Goal: Task Accomplishment & Management: Manage account settings

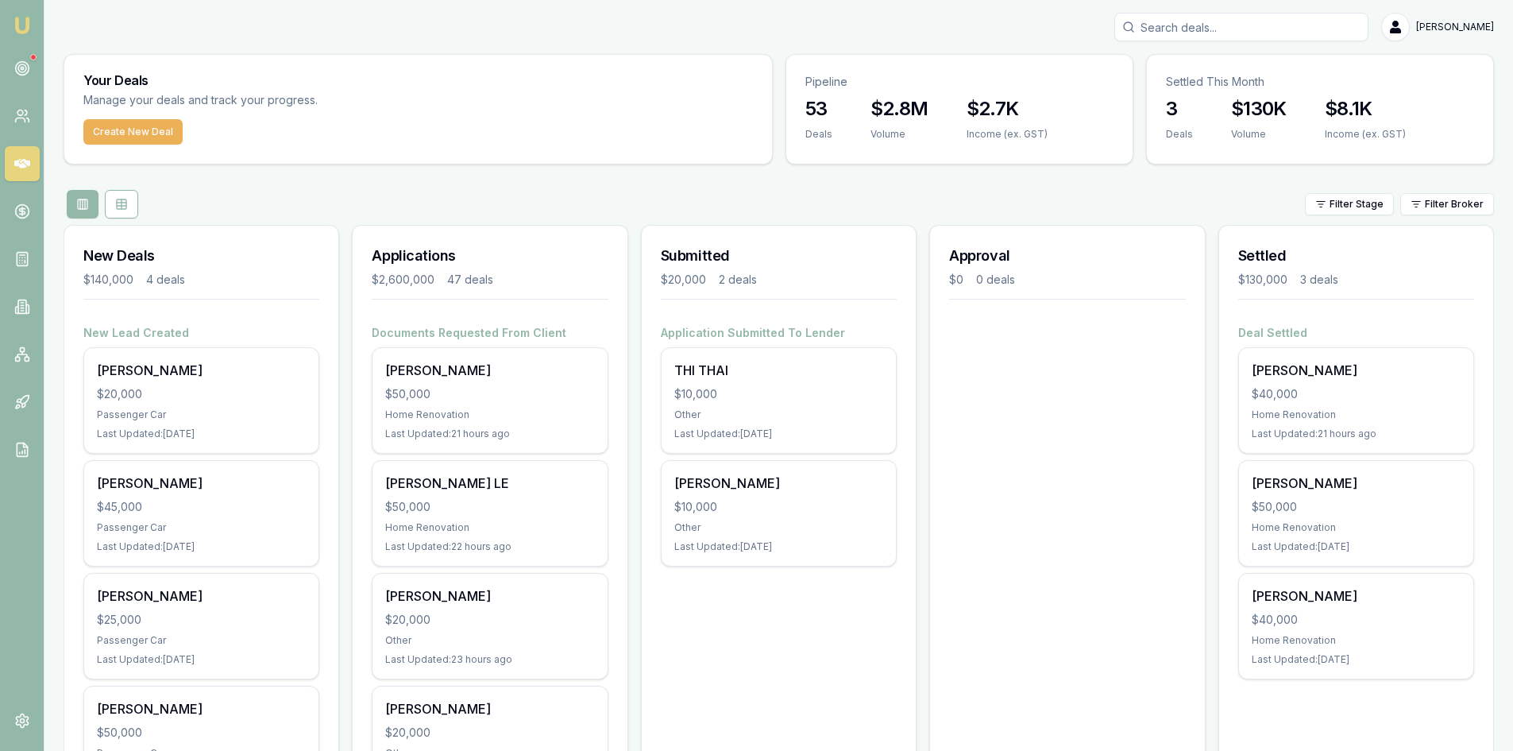
click at [1241, 32] on input "Search deals" at bounding box center [1241, 27] width 254 height 29
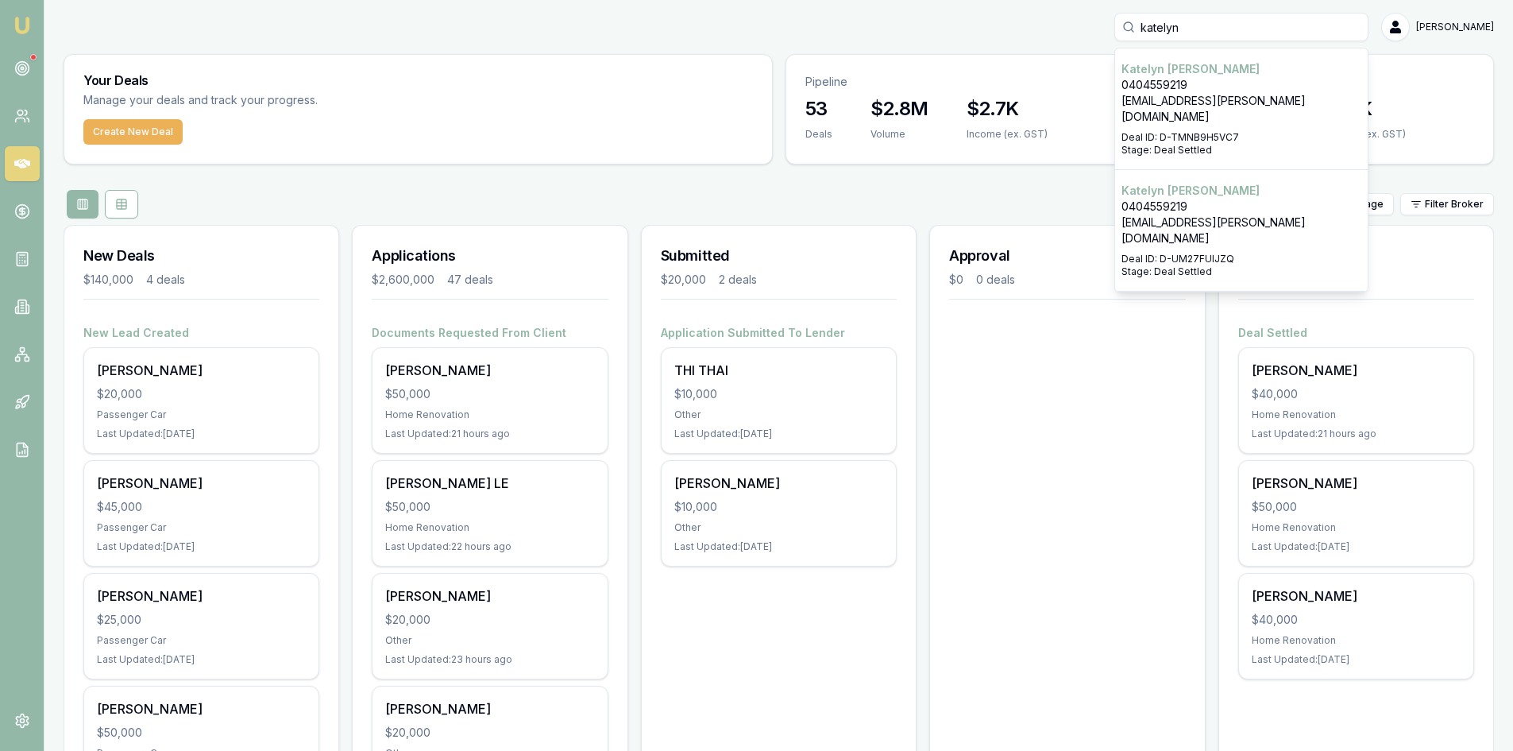
type input "katelyn"
click at [1201, 91] on p "0404559219" at bounding box center [1242, 85] width 240 height 16
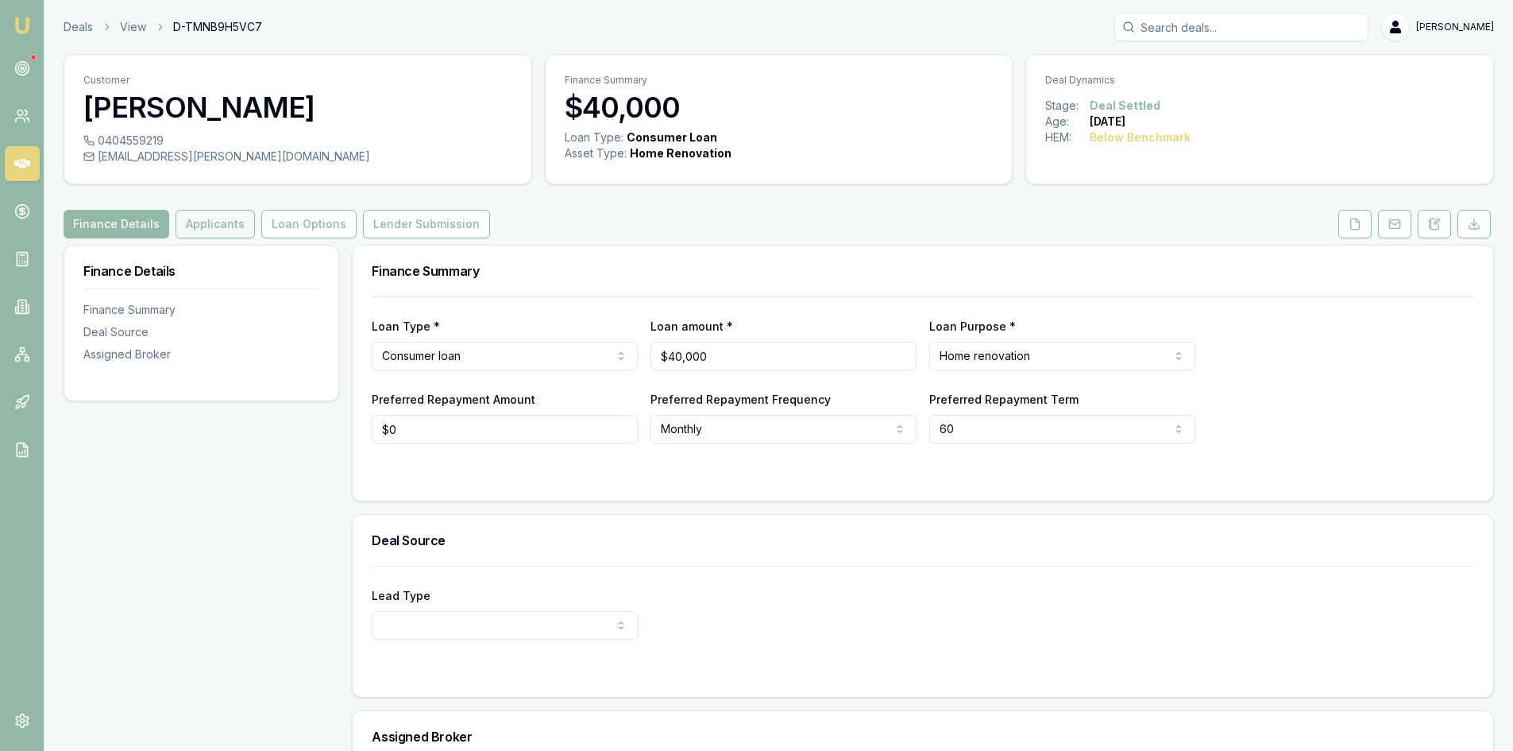
click at [183, 229] on button "Applicants" at bounding box center [215, 224] width 79 height 29
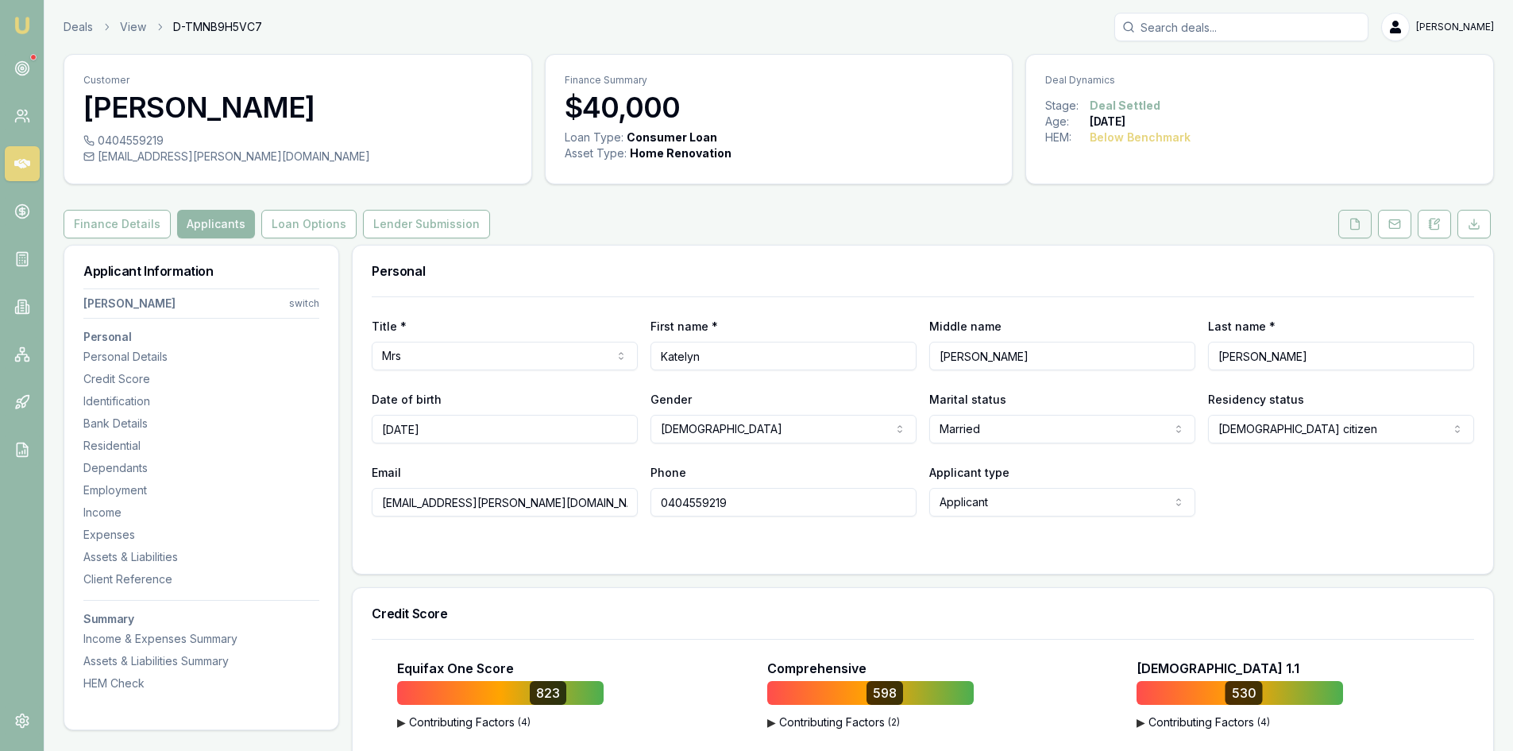
click at [1346, 222] on button at bounding box center [1354, 224] width 33 height 29
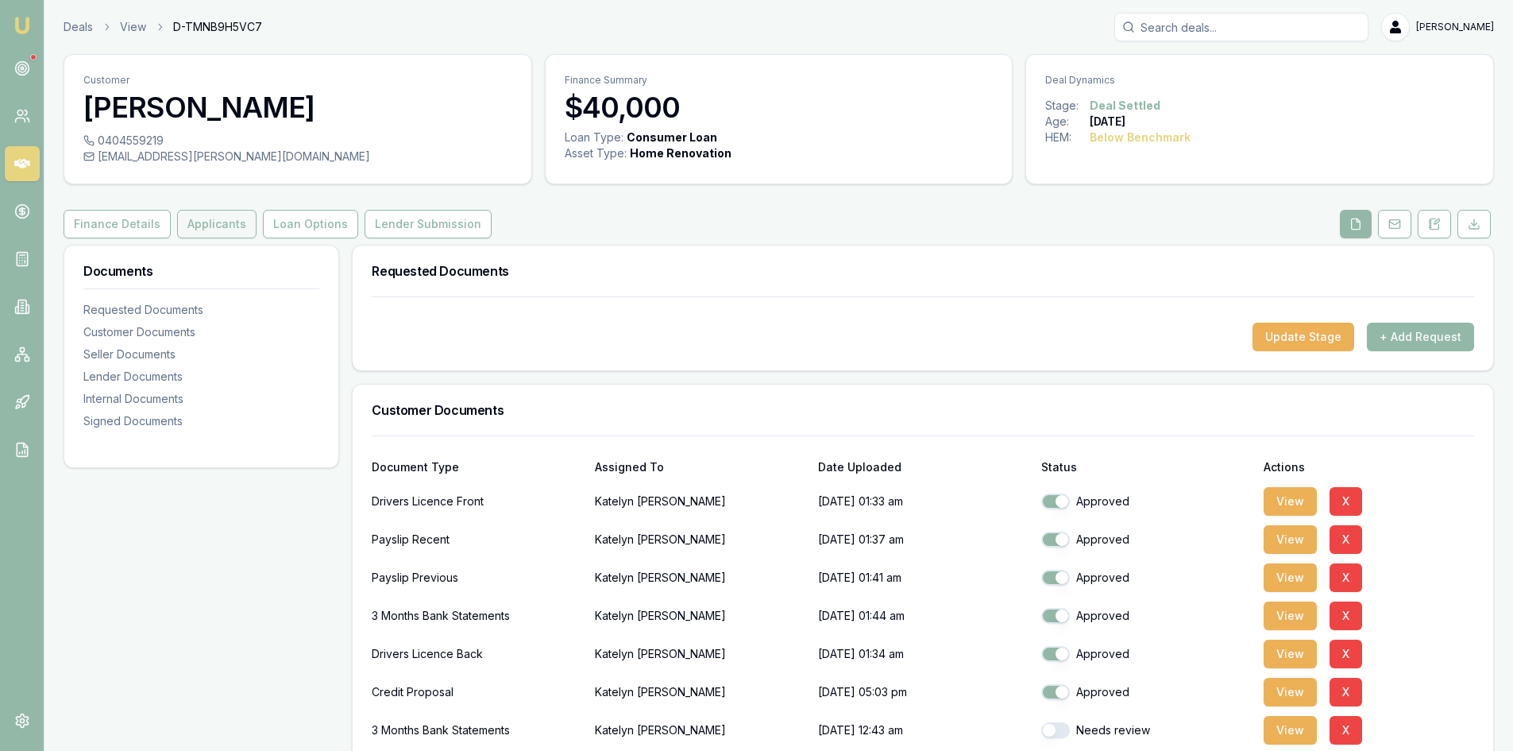
click at [217, 228] on button "Applicants" at bounding box center [216, 224] width 79 height 29
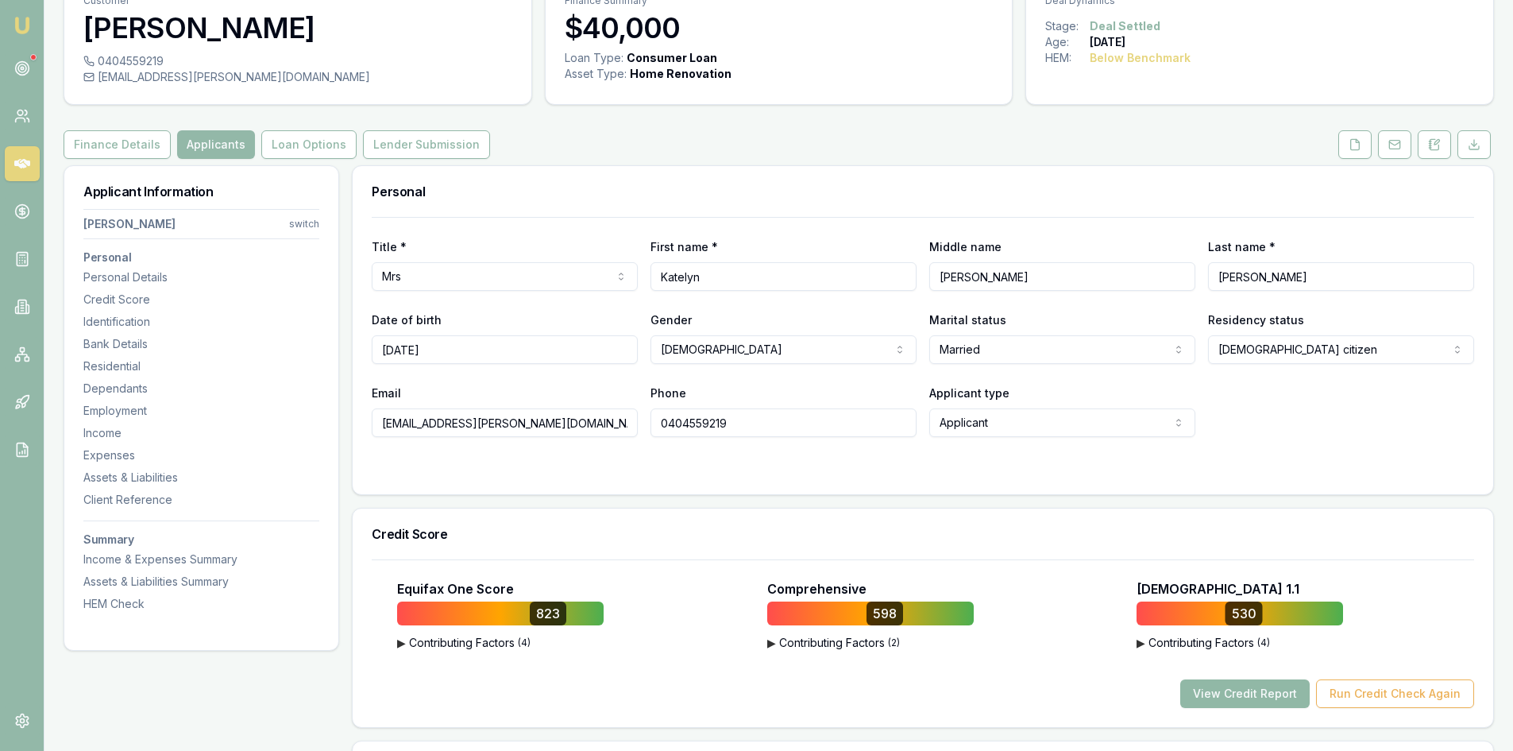
scroll to position [238, 0]
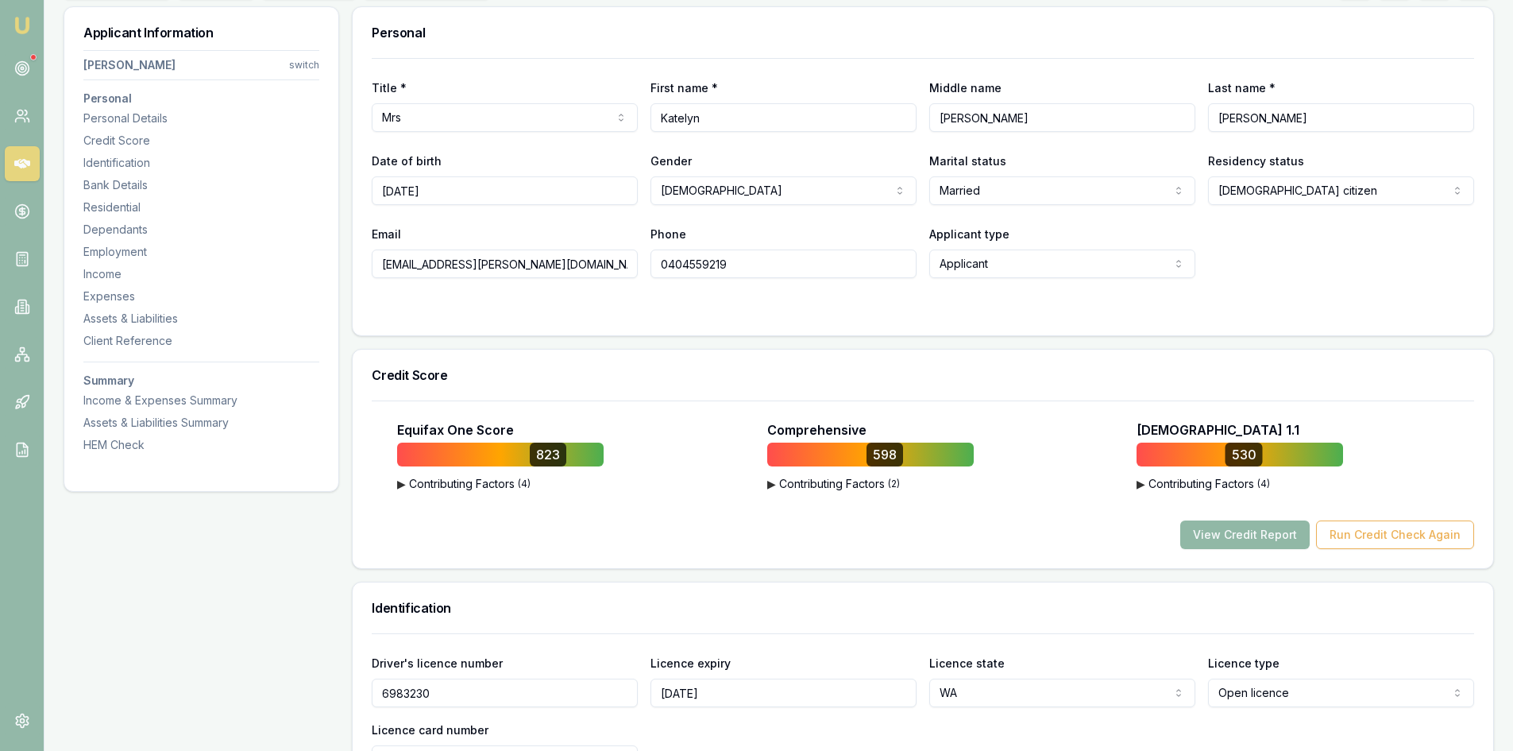
click at [1271, 535] on button "View Credit Report" at bounding box center [1244, 534] width 129 height 29
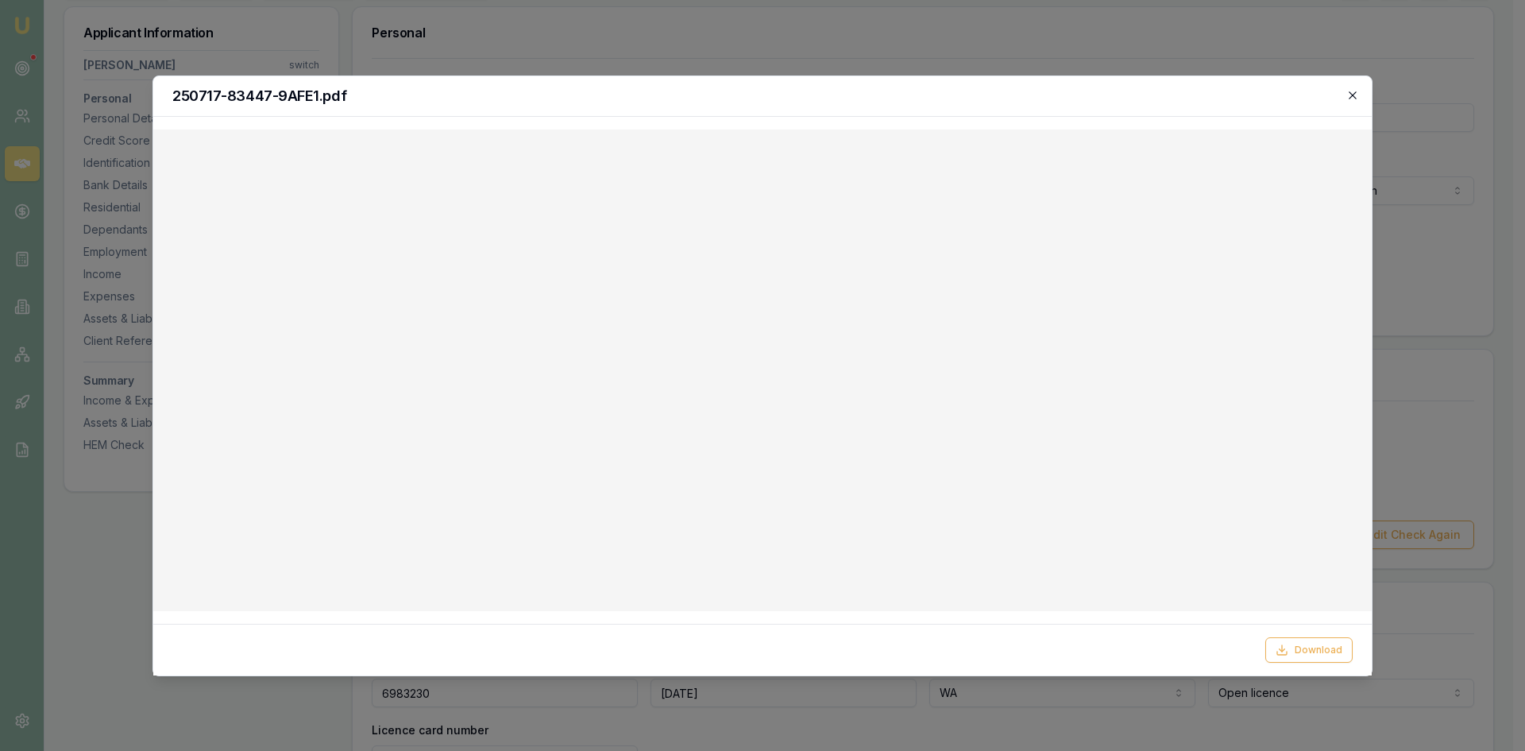
click at [1353, 99] on icon "button" at bounding box center [1352, 95] width 13 height 13
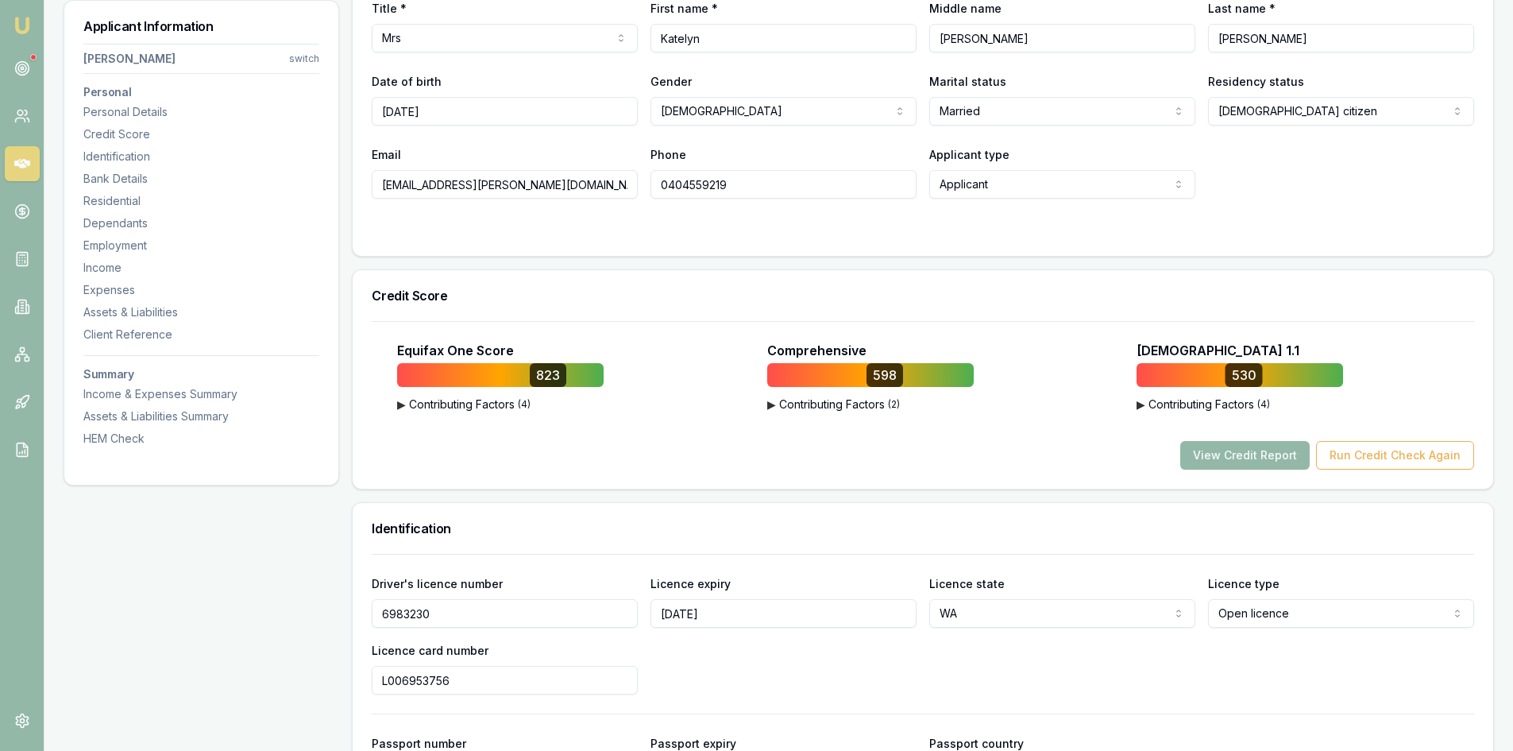
scroll to position [79, 0]
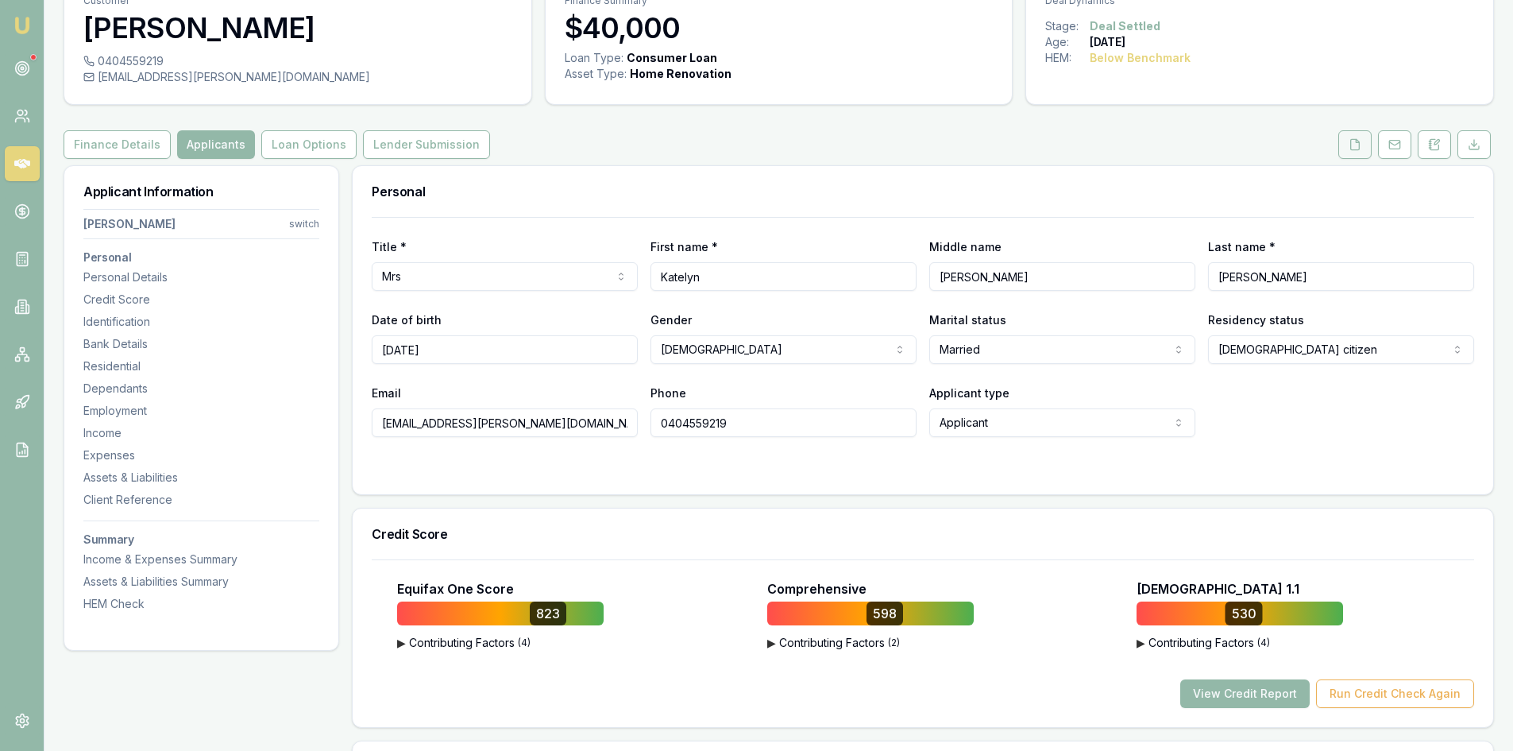
click at [1356, 144] on icon at bounding box center [1355, 144] width 13 height 13
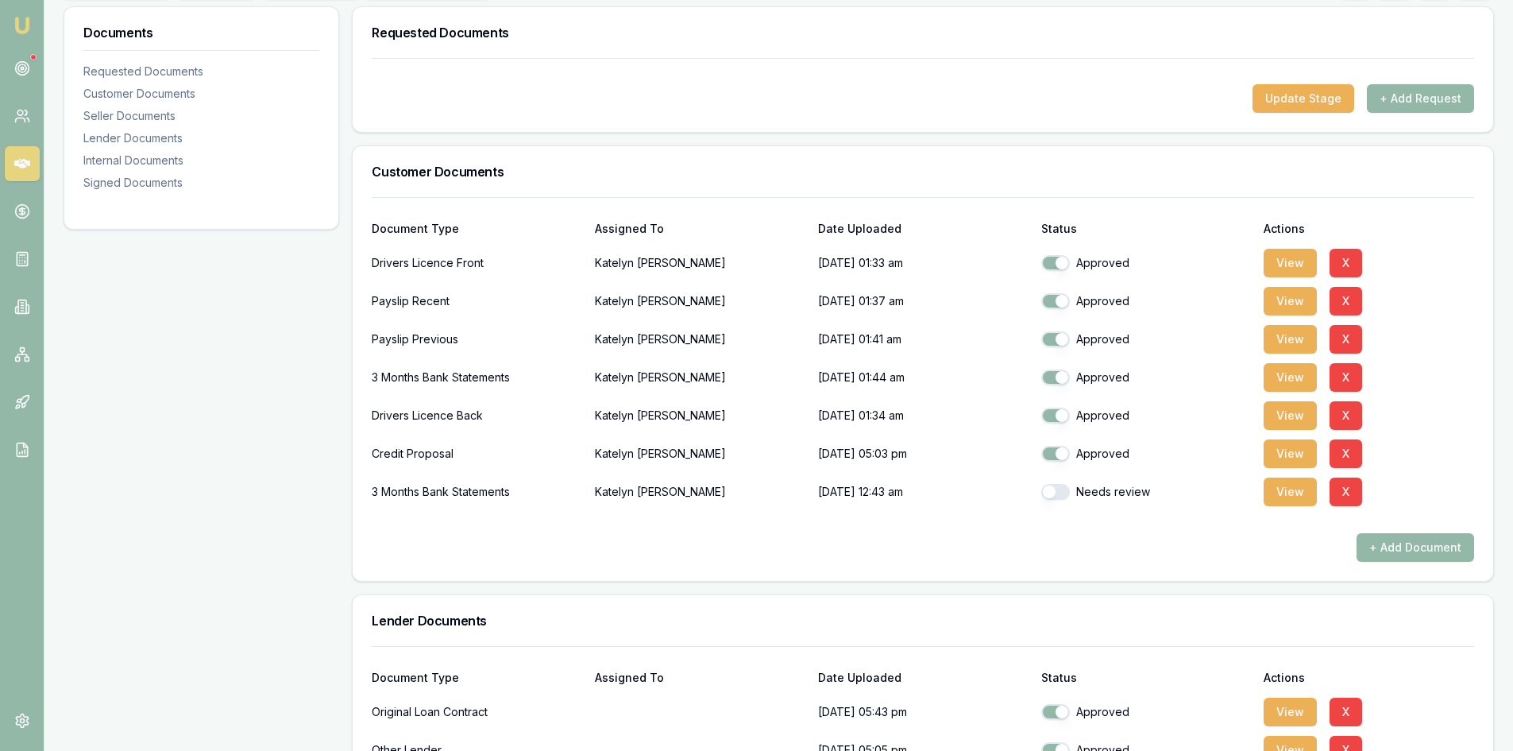
scroll to position [318, 0]
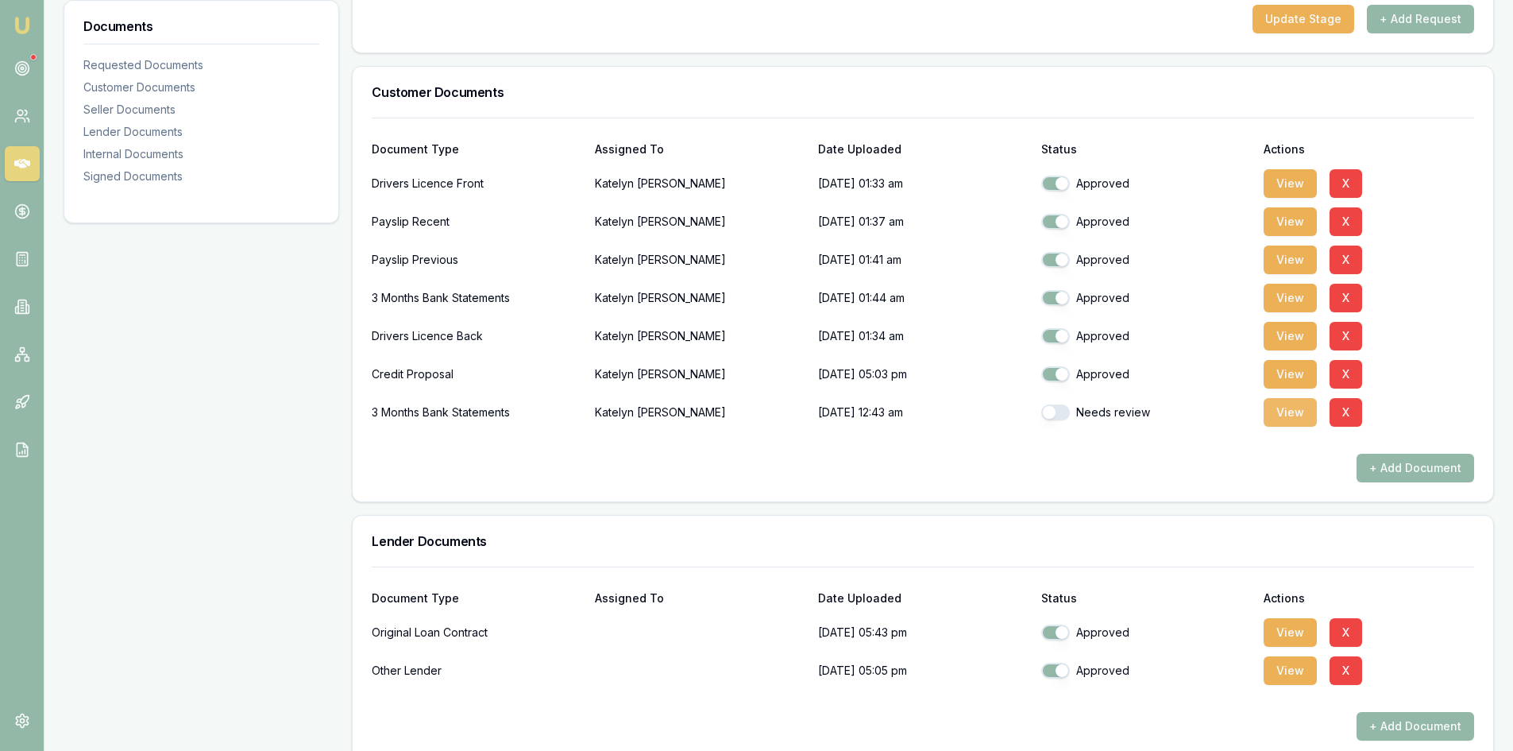
click at [1288, 415] on button "View" at bounding box center [1290, 412] width 53 height 29
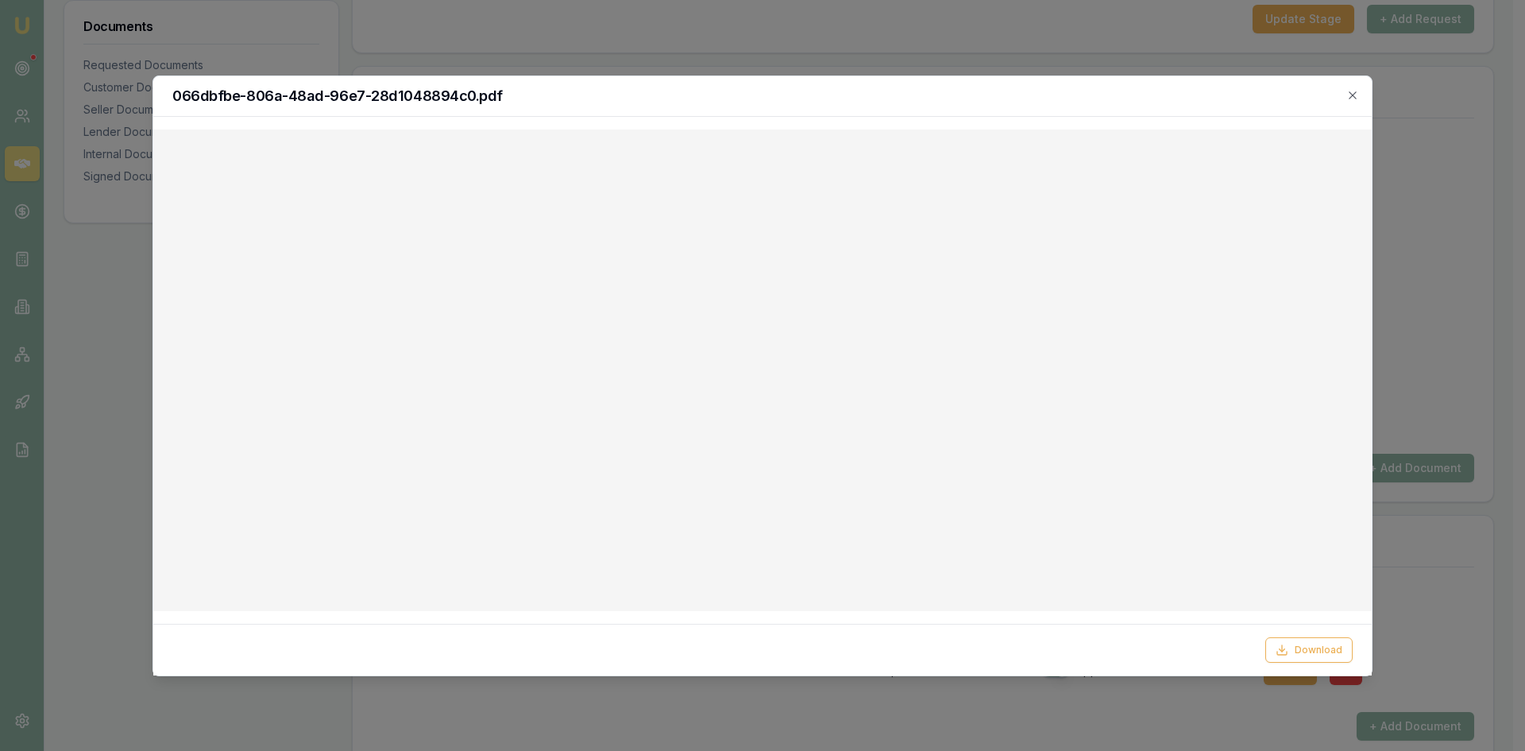
click at [1360, 99] on div "066dbfbe-806a-48ad-96e7-28d1048894c0.pdf" at bounding box center [762, 96] width 1218 height 41
click at [1350, 98] on icon "button" at bounding box center [1352, 94] width 7 height 7
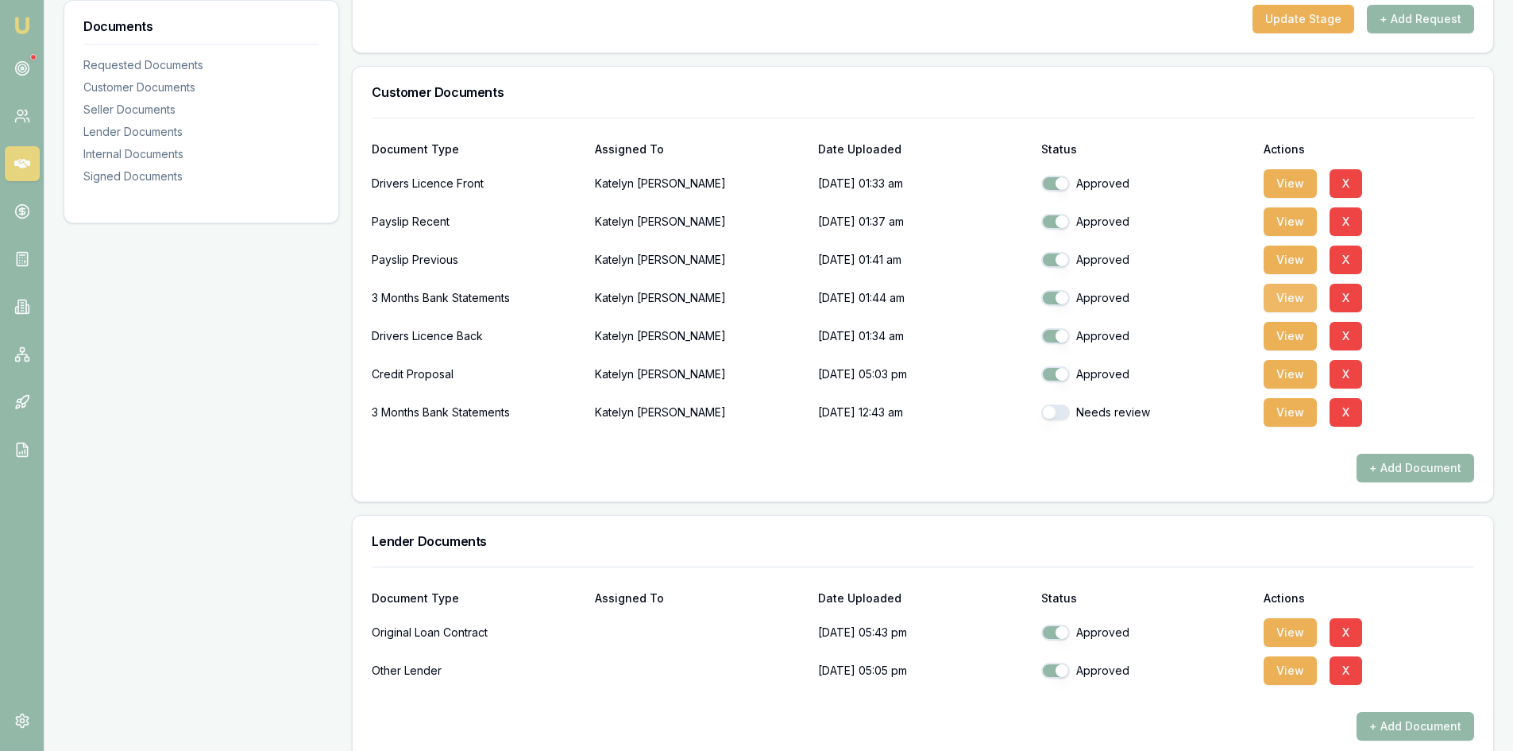
click at [1293, 290] on button "View" at bounding box center [1290, 298] width 53 height 29
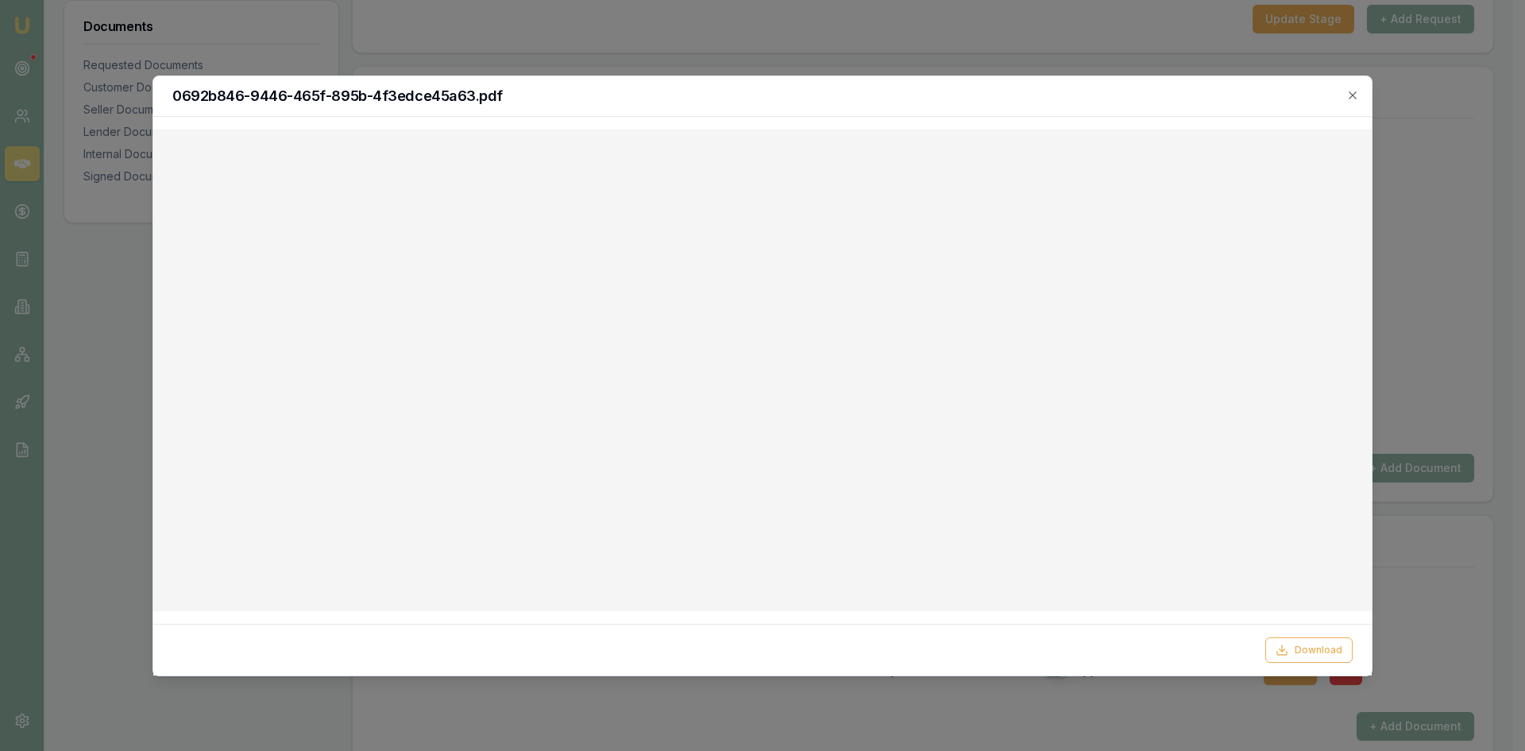
drag, startPoint x: 1352, startPoint y: 92, endPoint x: 1330, endPoint y: 99, distance: 23.4
click at [1352, 92] on icon "button" at bounding box center [1352, 95] width 13 height 13
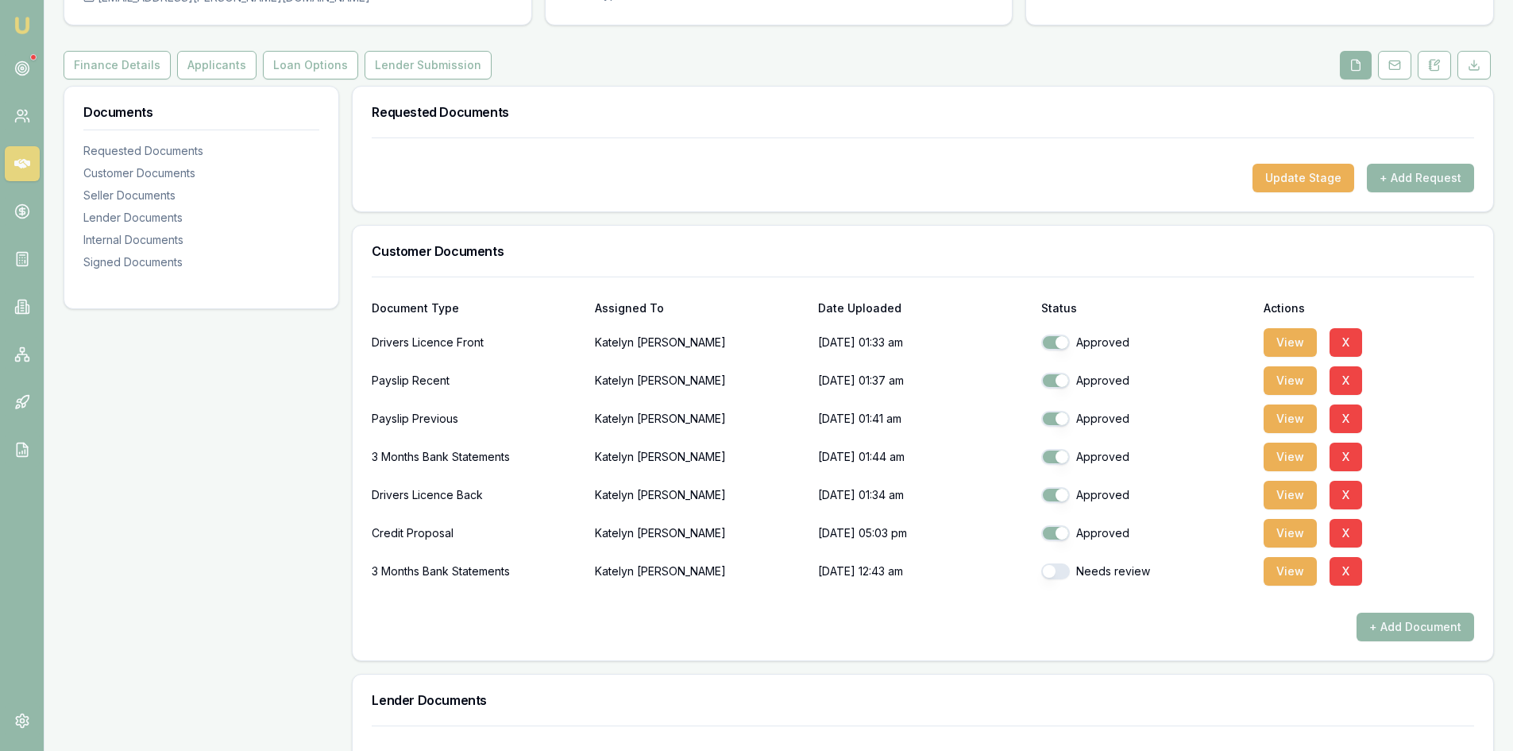
scroll to position [0, 0]
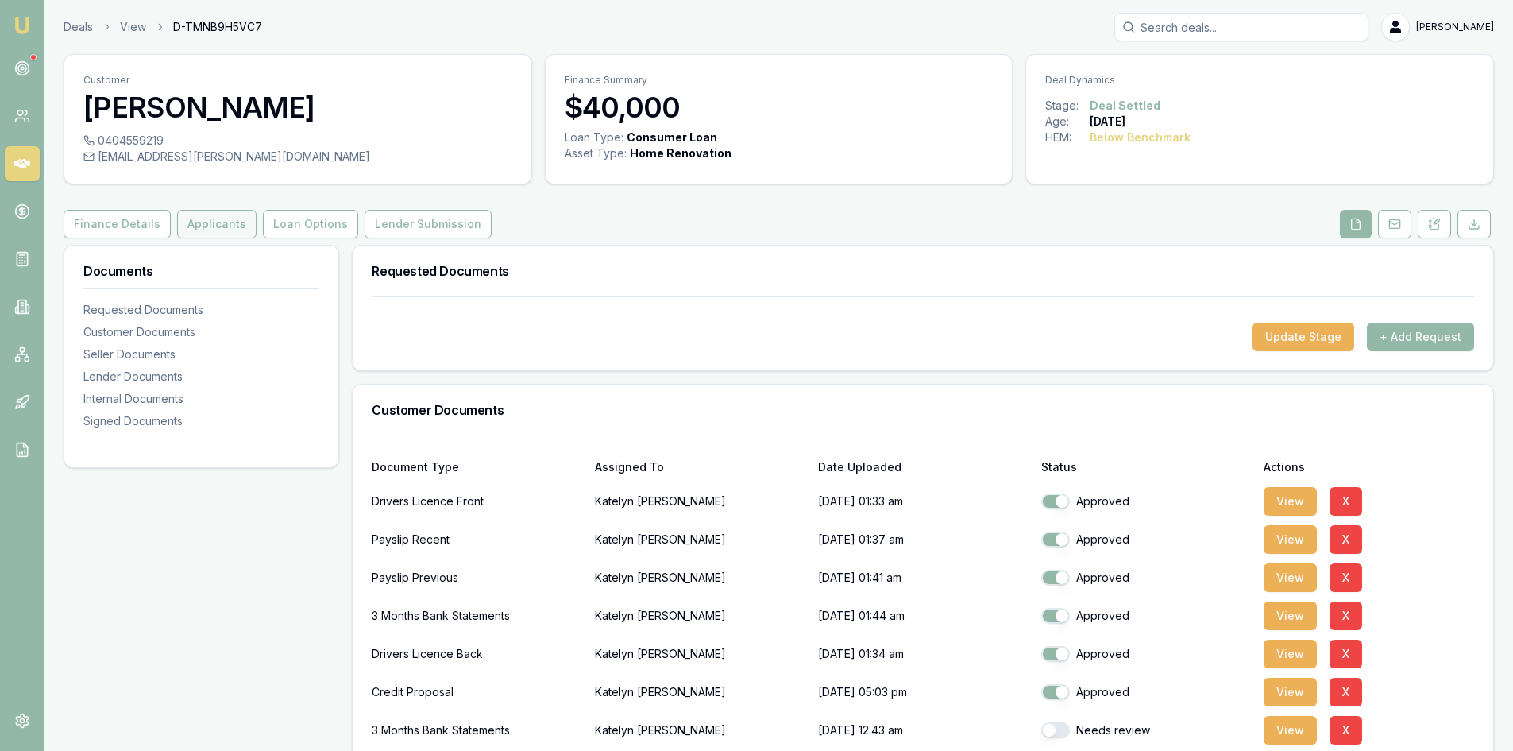
click at [202, 230] on button "Applicants" at bounding box center [216, 224] width 79 height 29
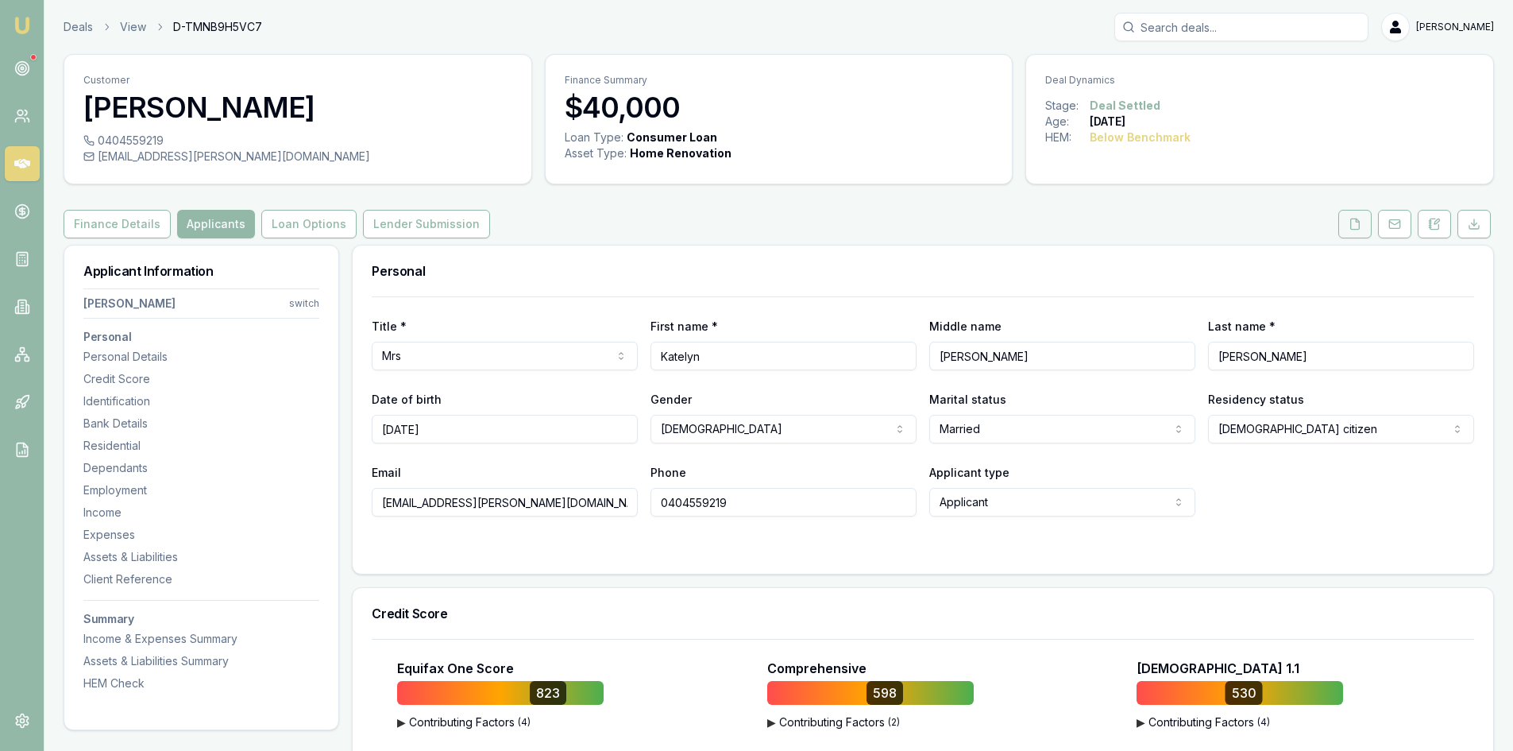
click at [1360, 226] on icon at bounding box center [1355, 223] width 9 height 10
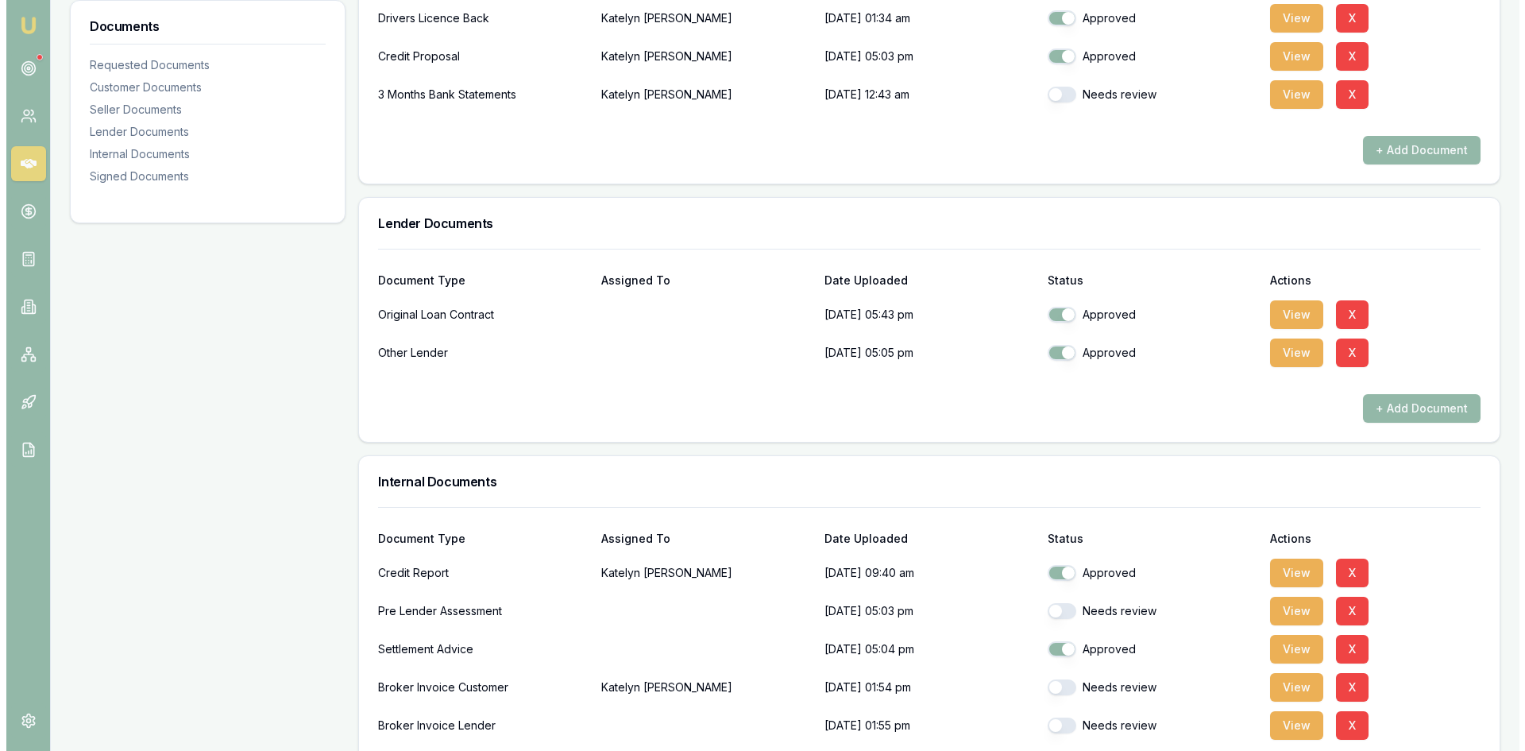
scroll to position [874, 0]
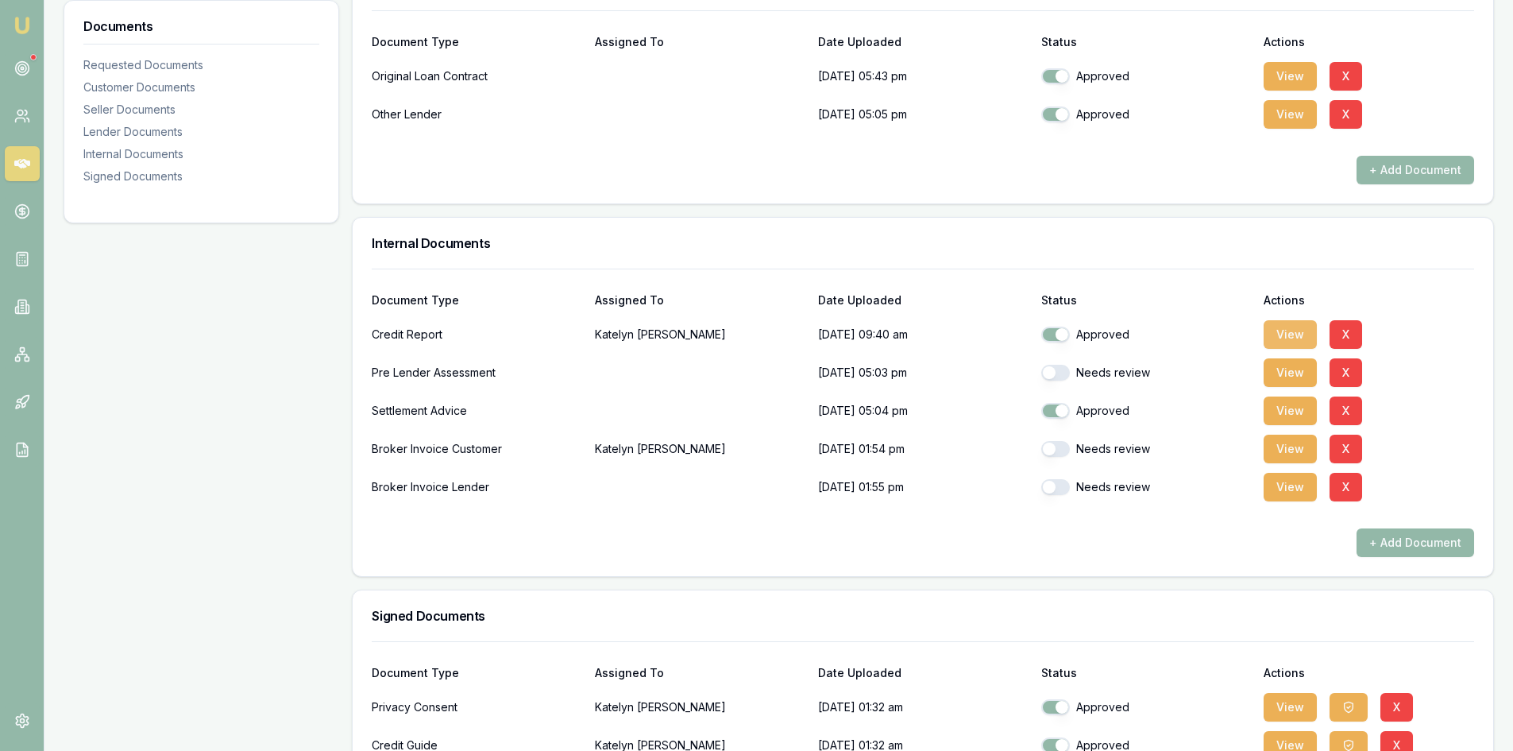
click at [1278, 336] on button "View" at bounding box center [1290, 334] width 53 height 29
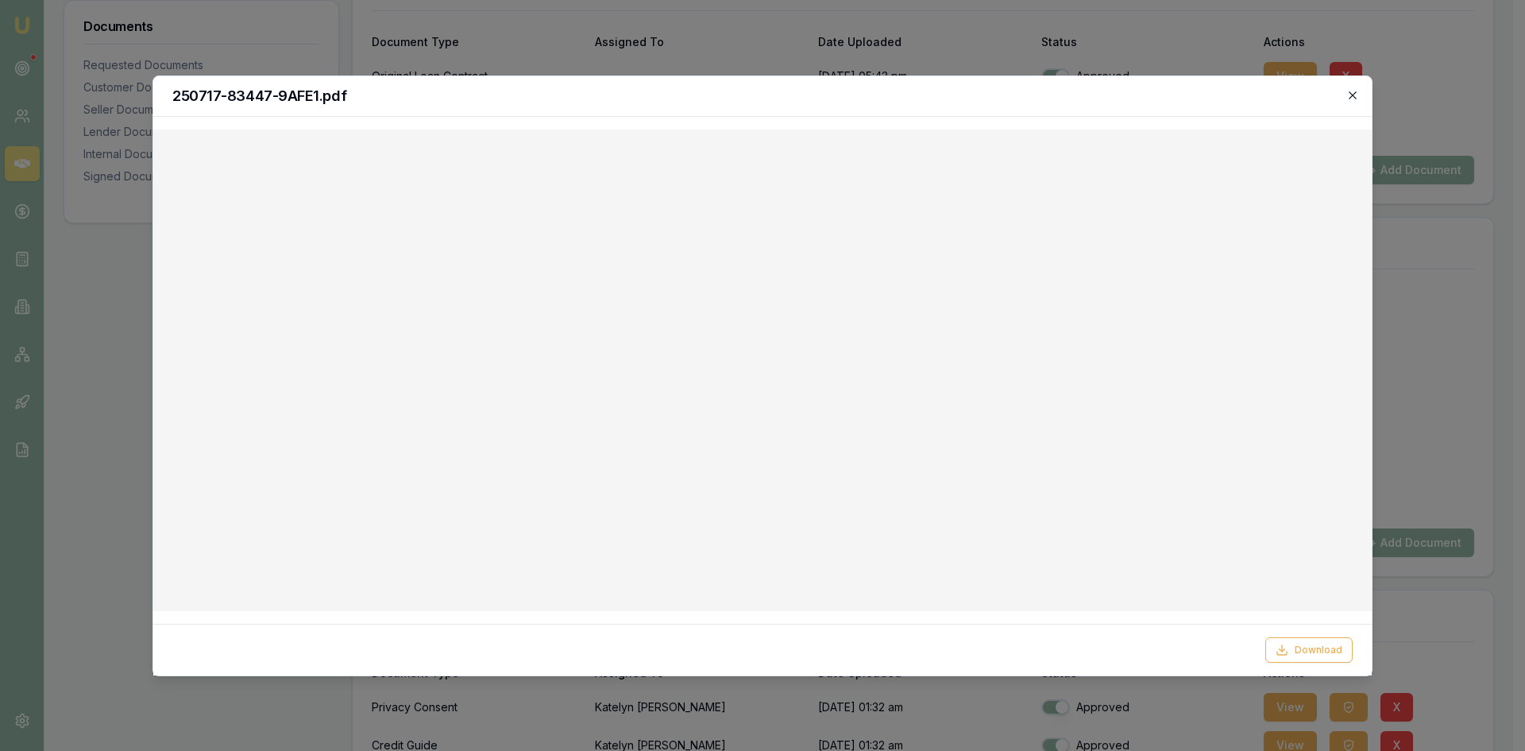
click at [1354, 97] on icon "button" at bounding box center [1352, 94] width 7 height 7
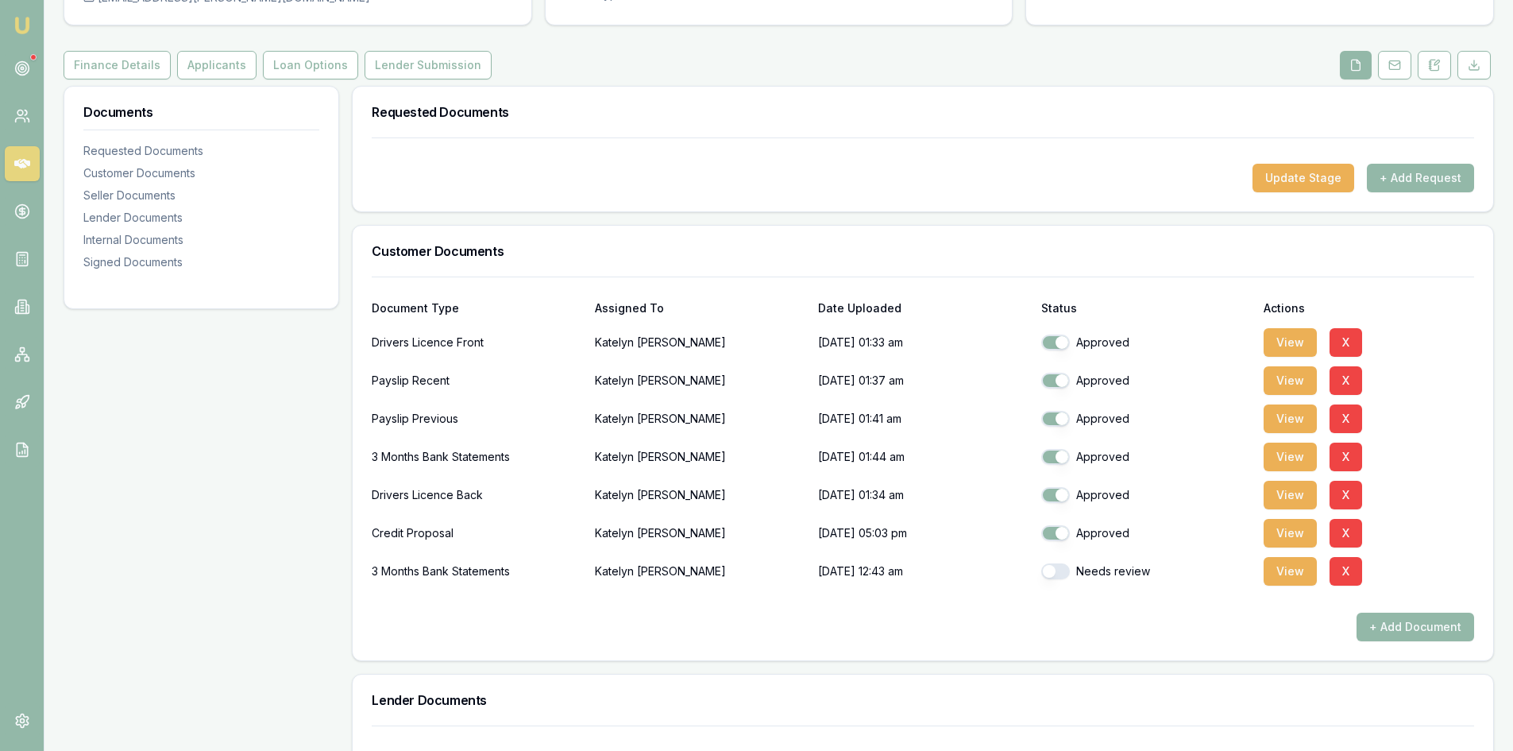
scroll to position [79, 0]
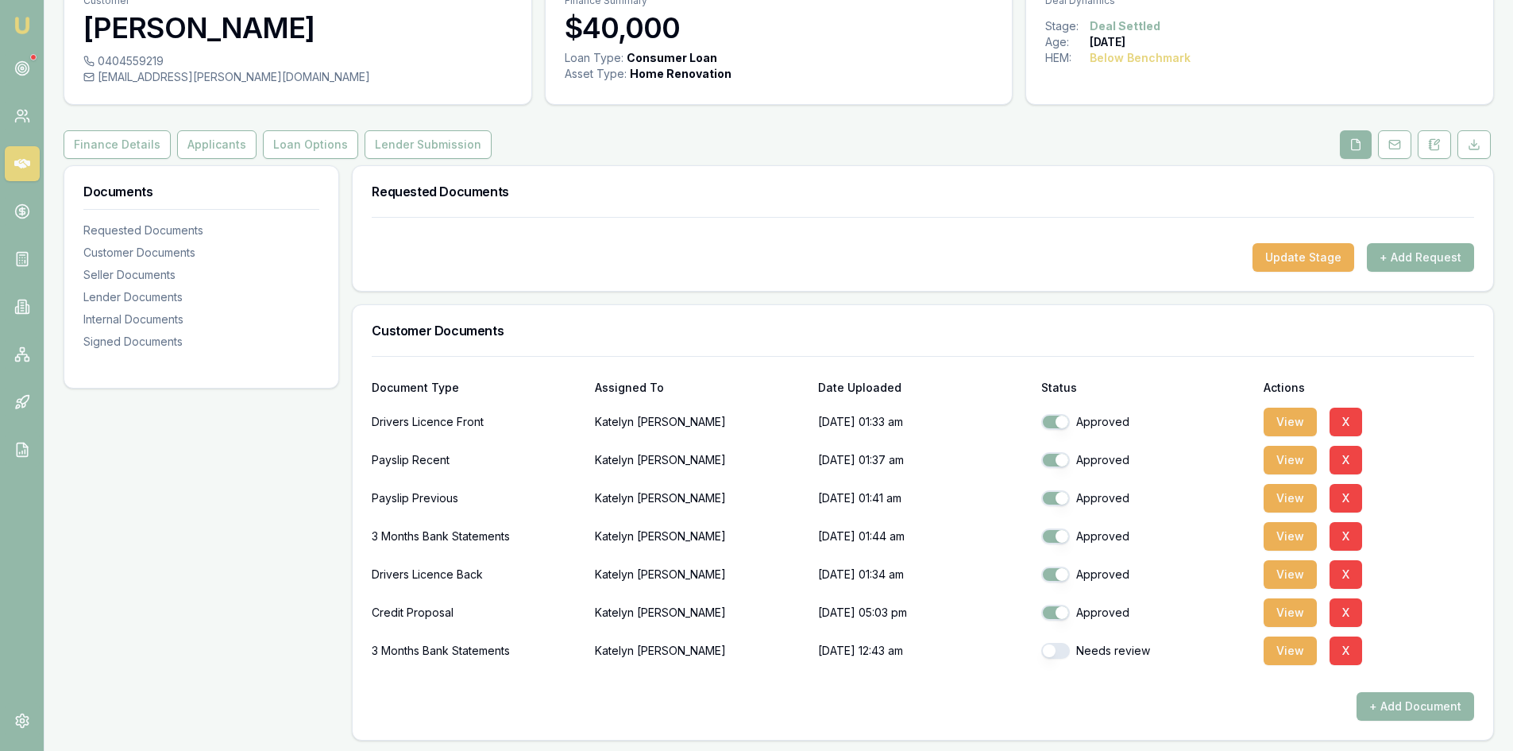
click at [1442, 266] on button "+ Add Request" at bounding box center [1420, 257] width 107 height 29
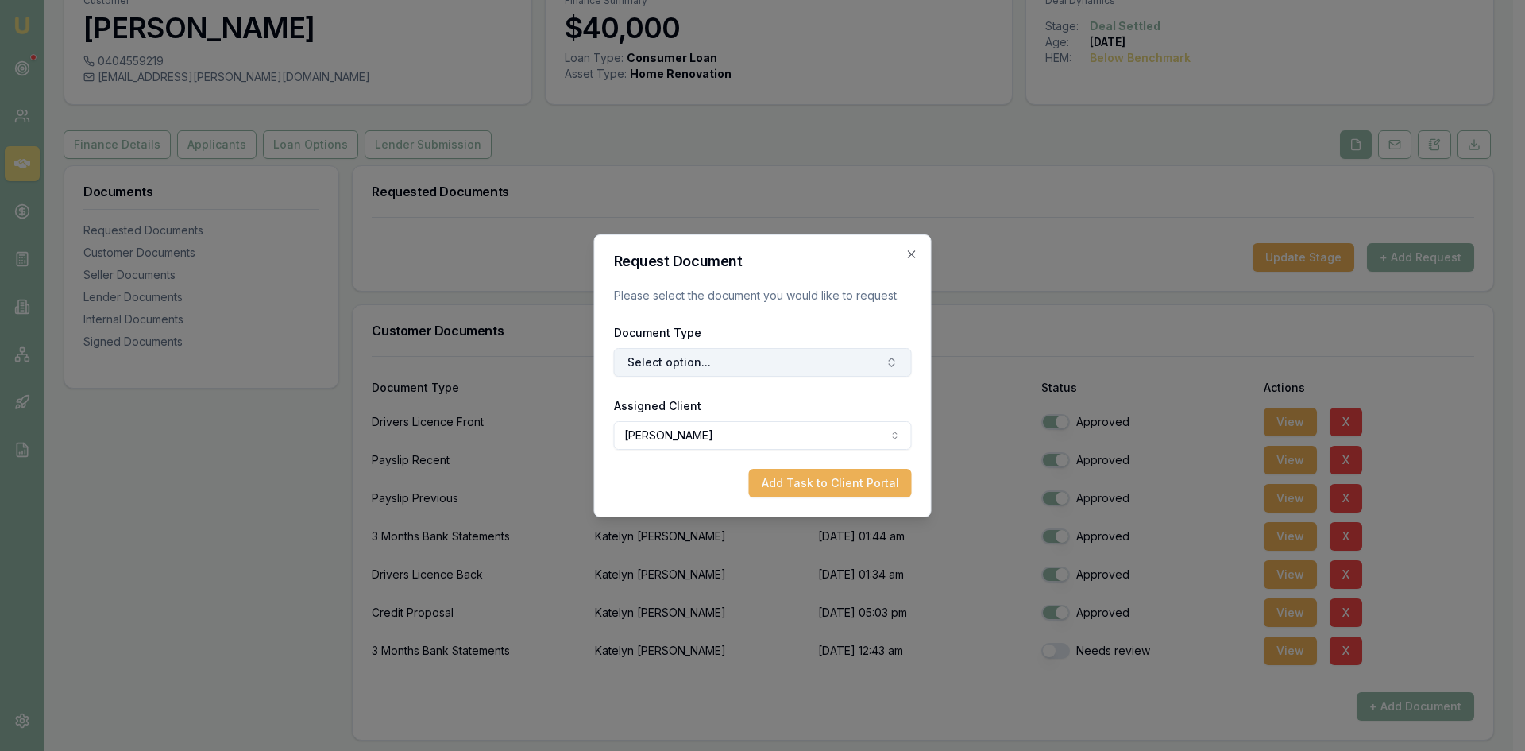
click at [735, 369] on button "Select option..." at bounding box center [763, 362] width 298 height 29
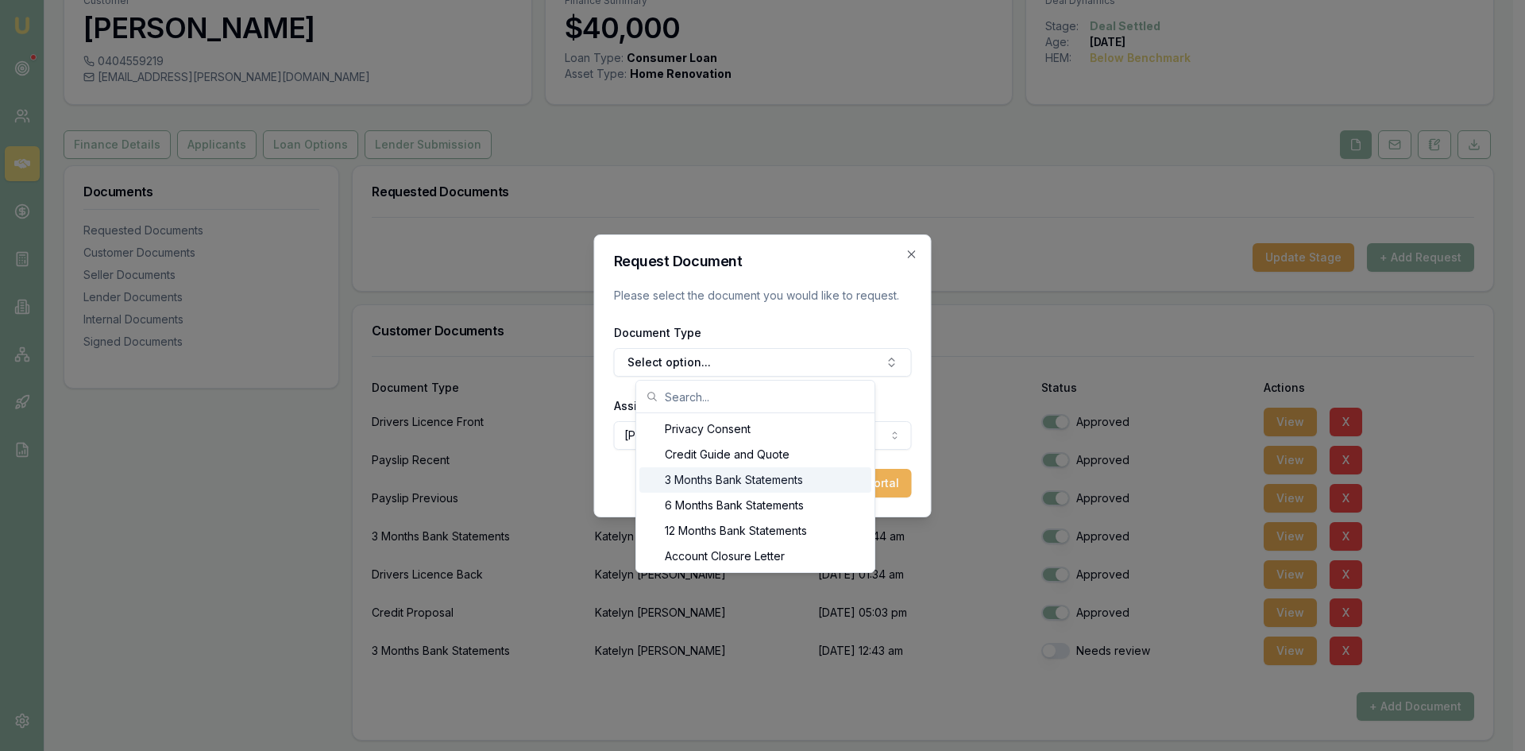
click at [704, 487] on div "3 Months Bank Statements" at bounding box center [755, 479] width 232 height 25
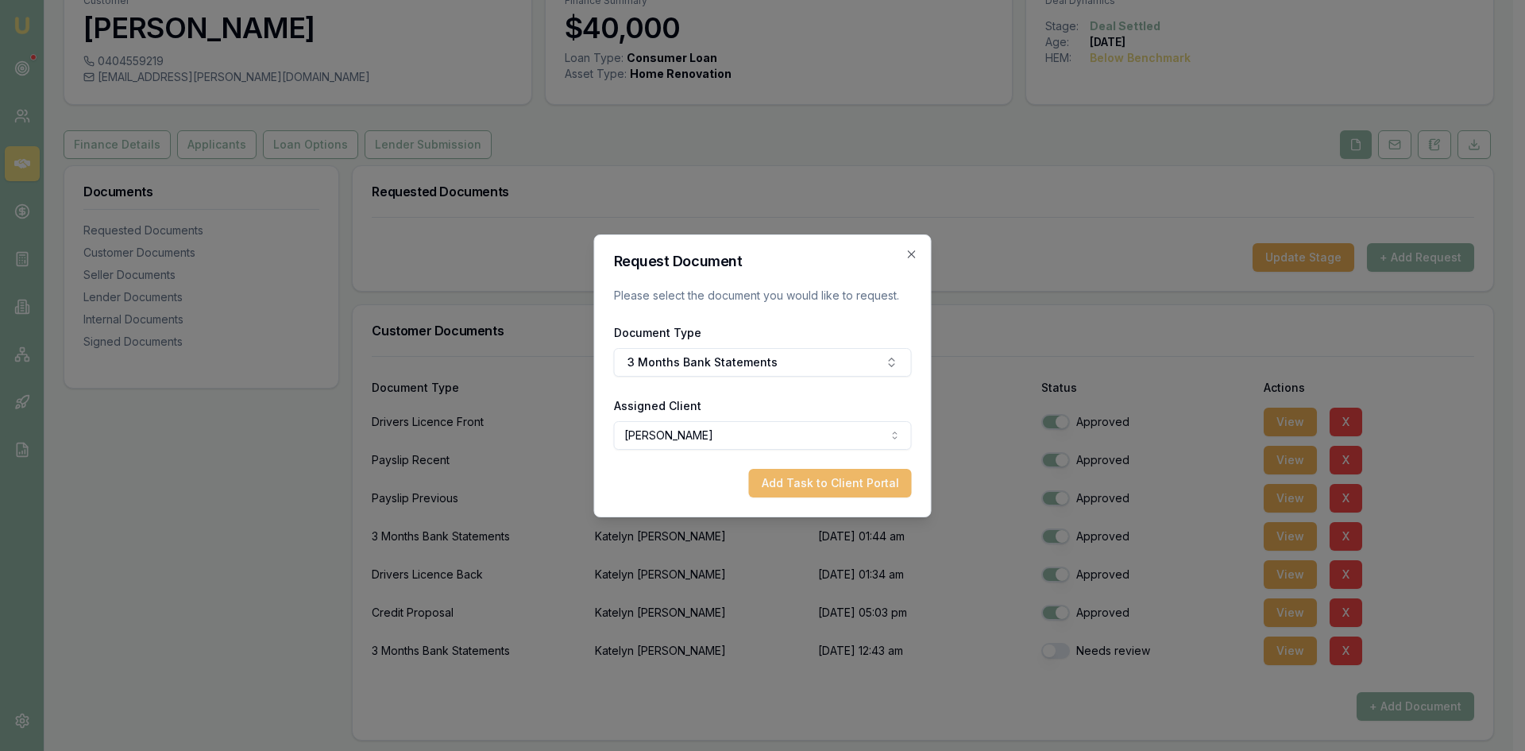
click at [816, 488] on button "Add Task to Client Portal" at bounding box center [830, 483] width 163 height 29
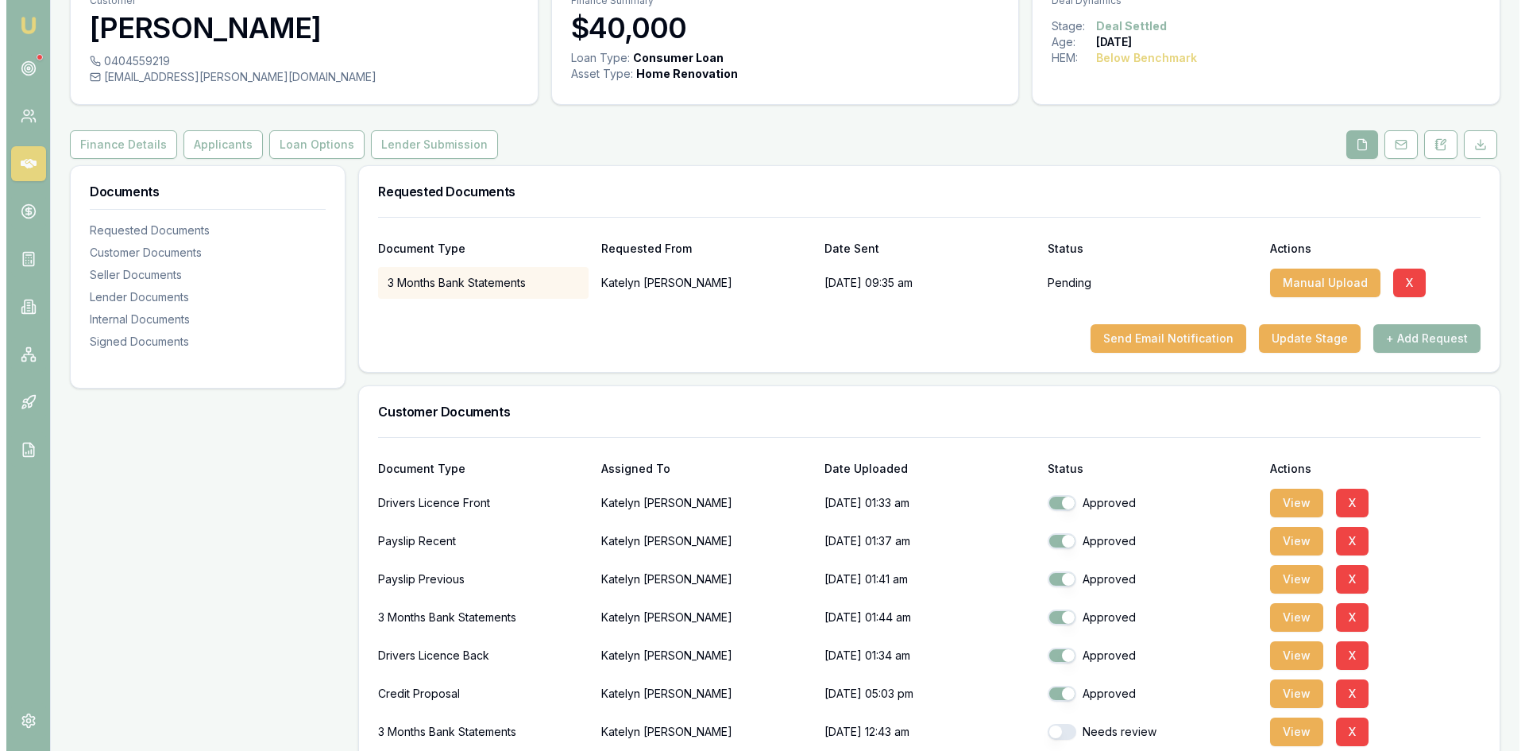
scroll to position [0, 0]
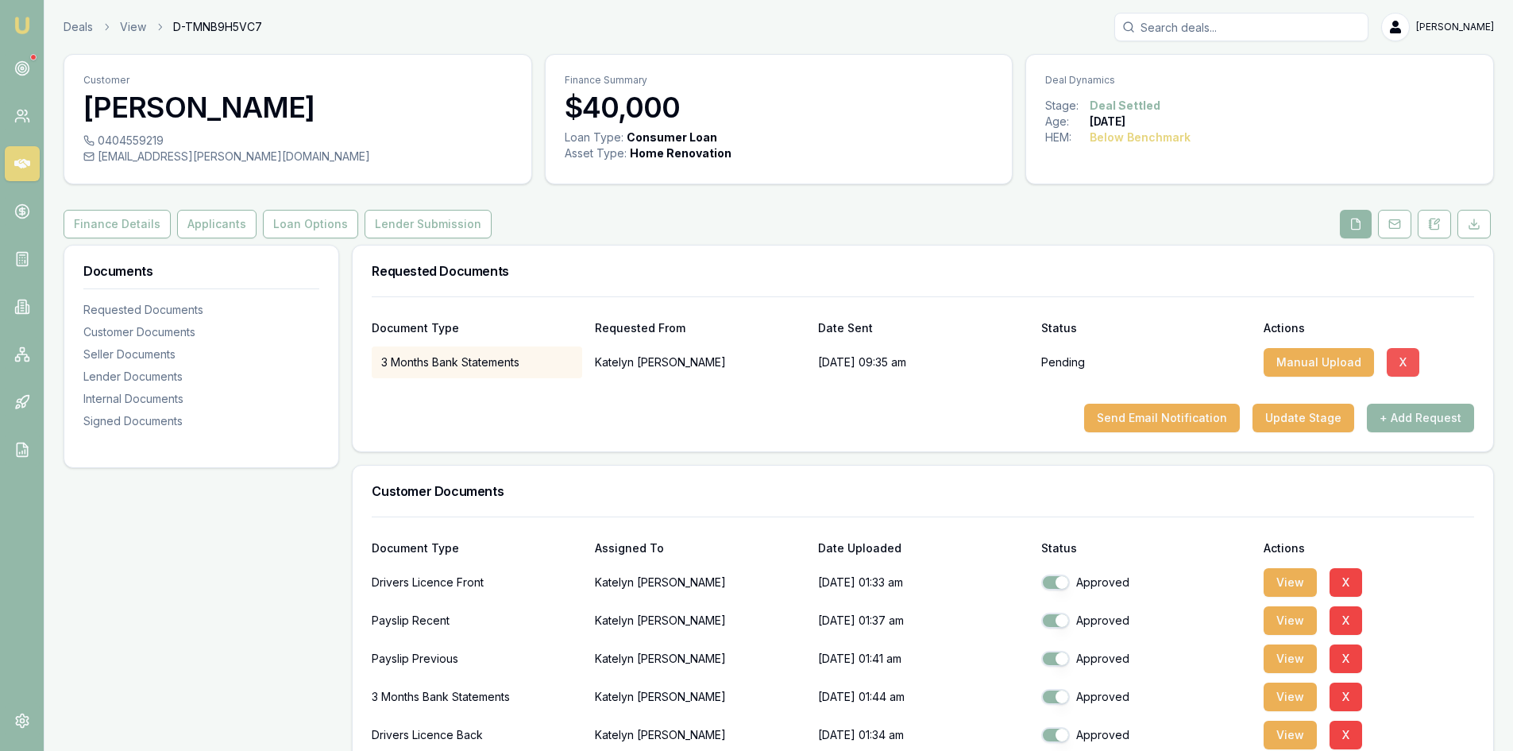
click at [1401, 360] on button "X" at bounding box center [1403, 362] width 33 height 29
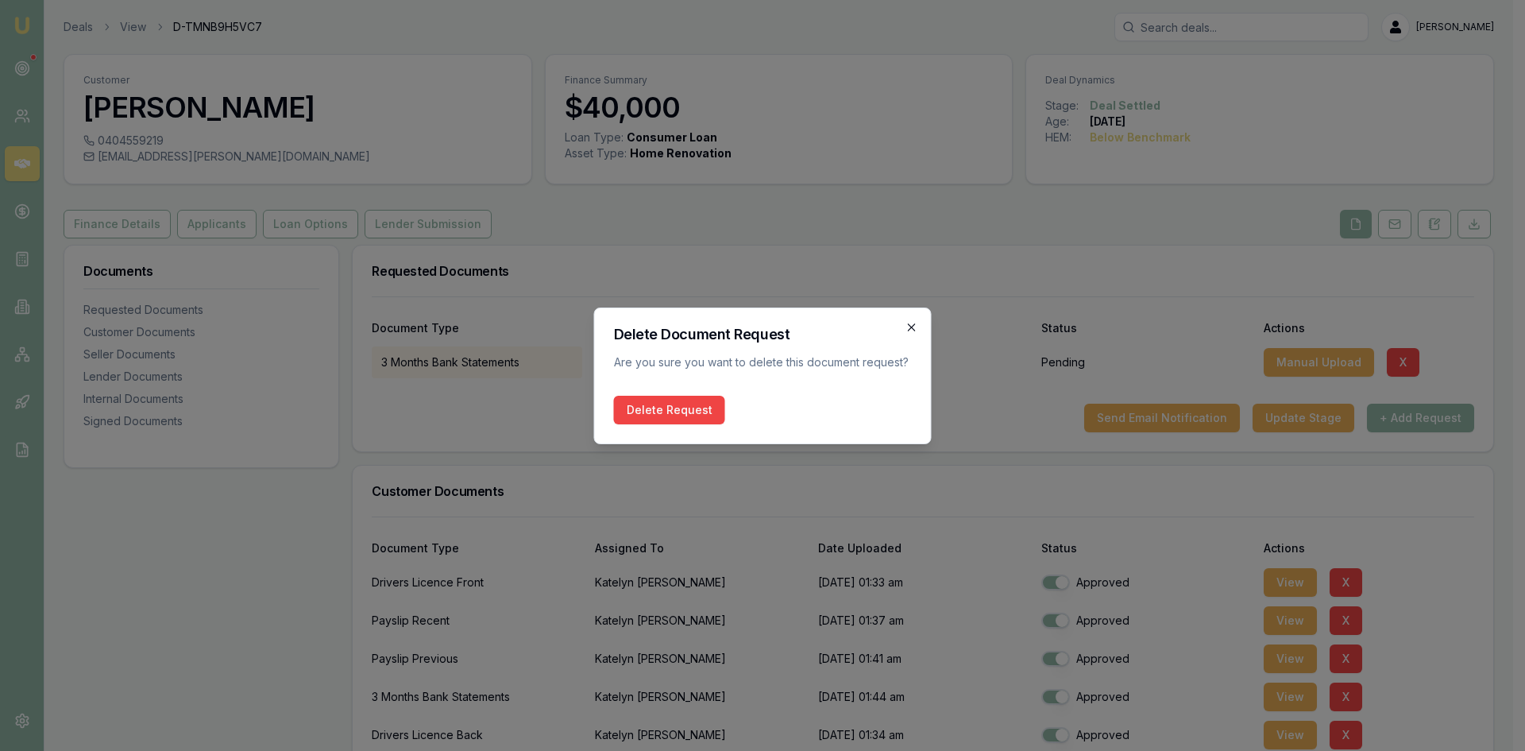
click at [916, 329] on icon "button" at bounding box center [911, 327] width 13 height 13
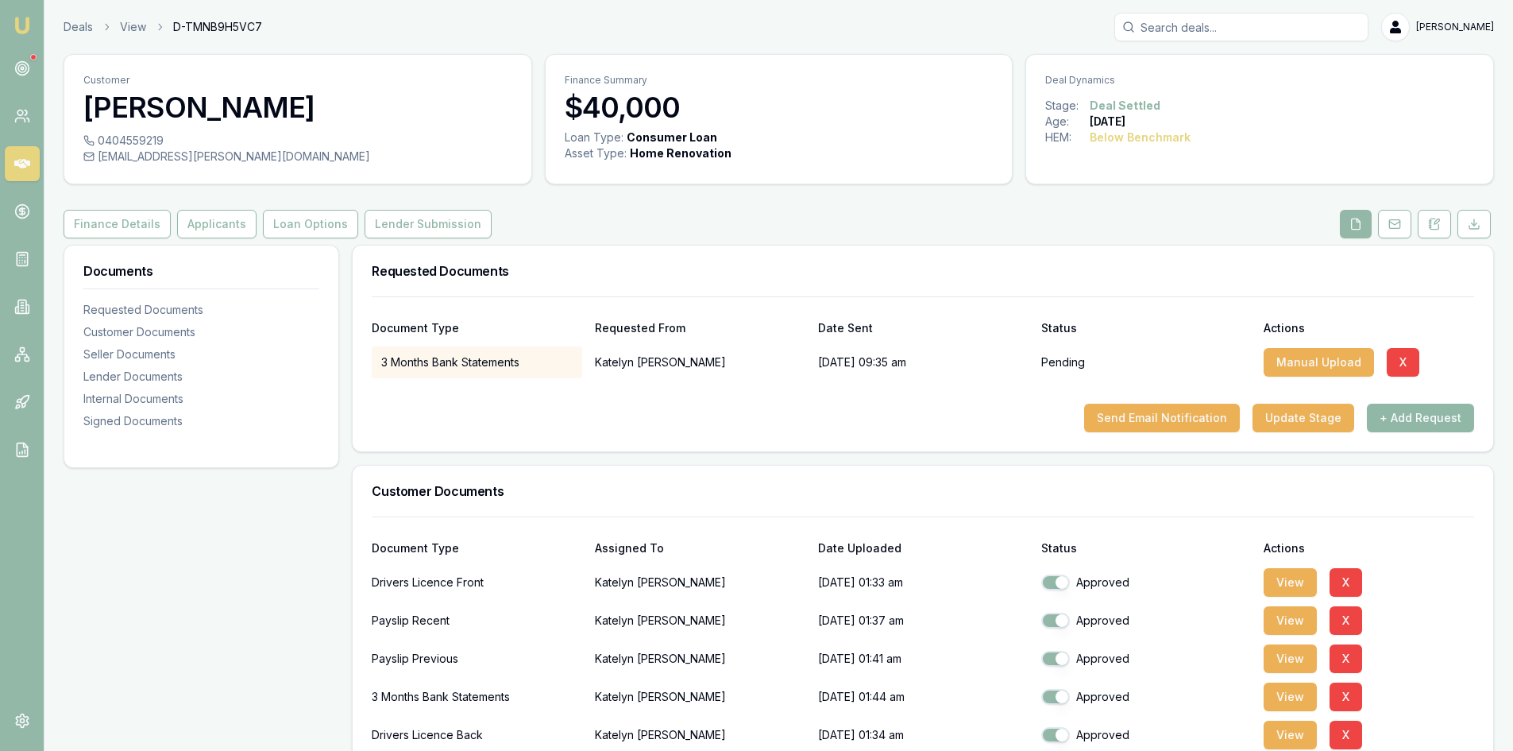
click at [1421, 420] on button "+ Add Request" at bounding box center [1420, 417] width 107 height 29
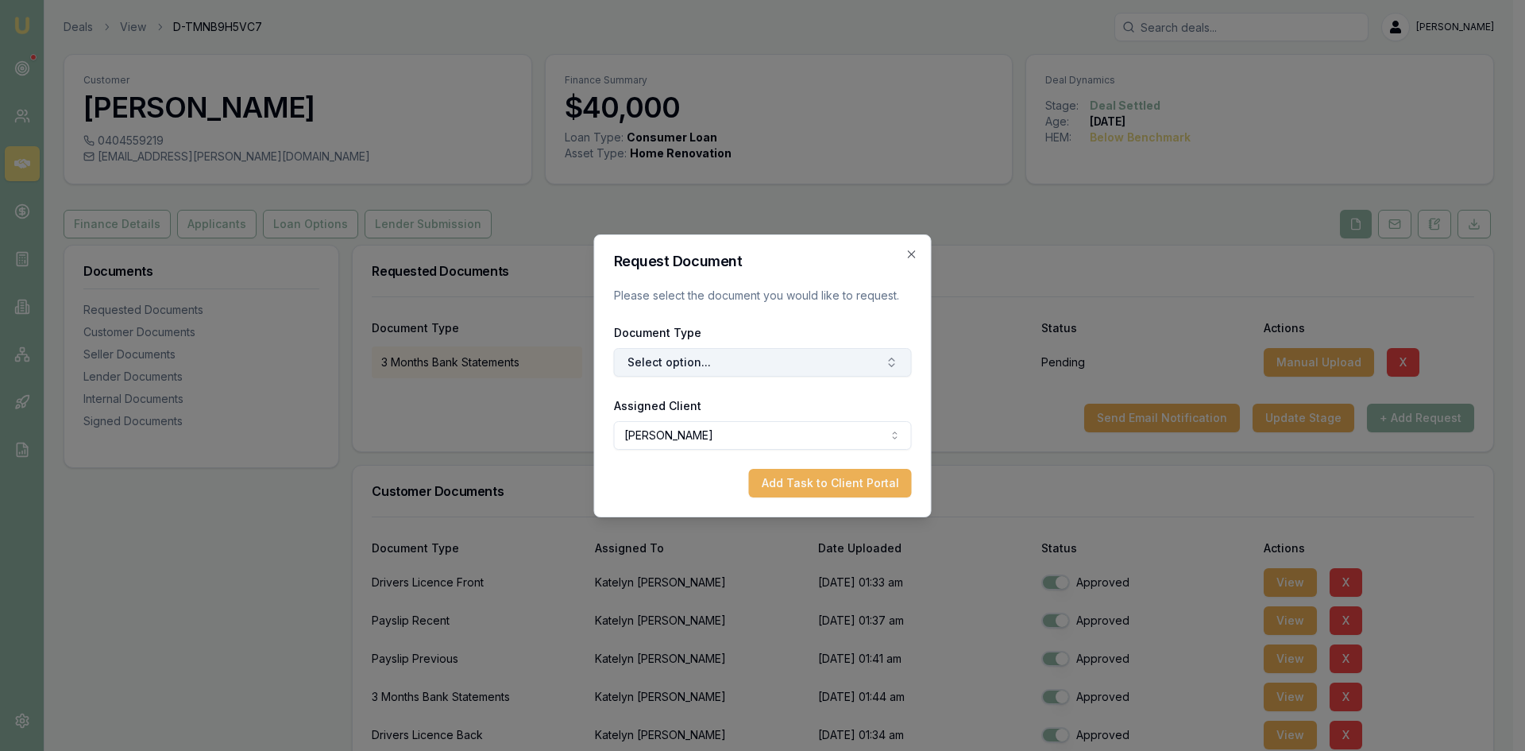
click at [698, 357] on button "Select option..." at bounding box center [763, 362] width 298 height 29
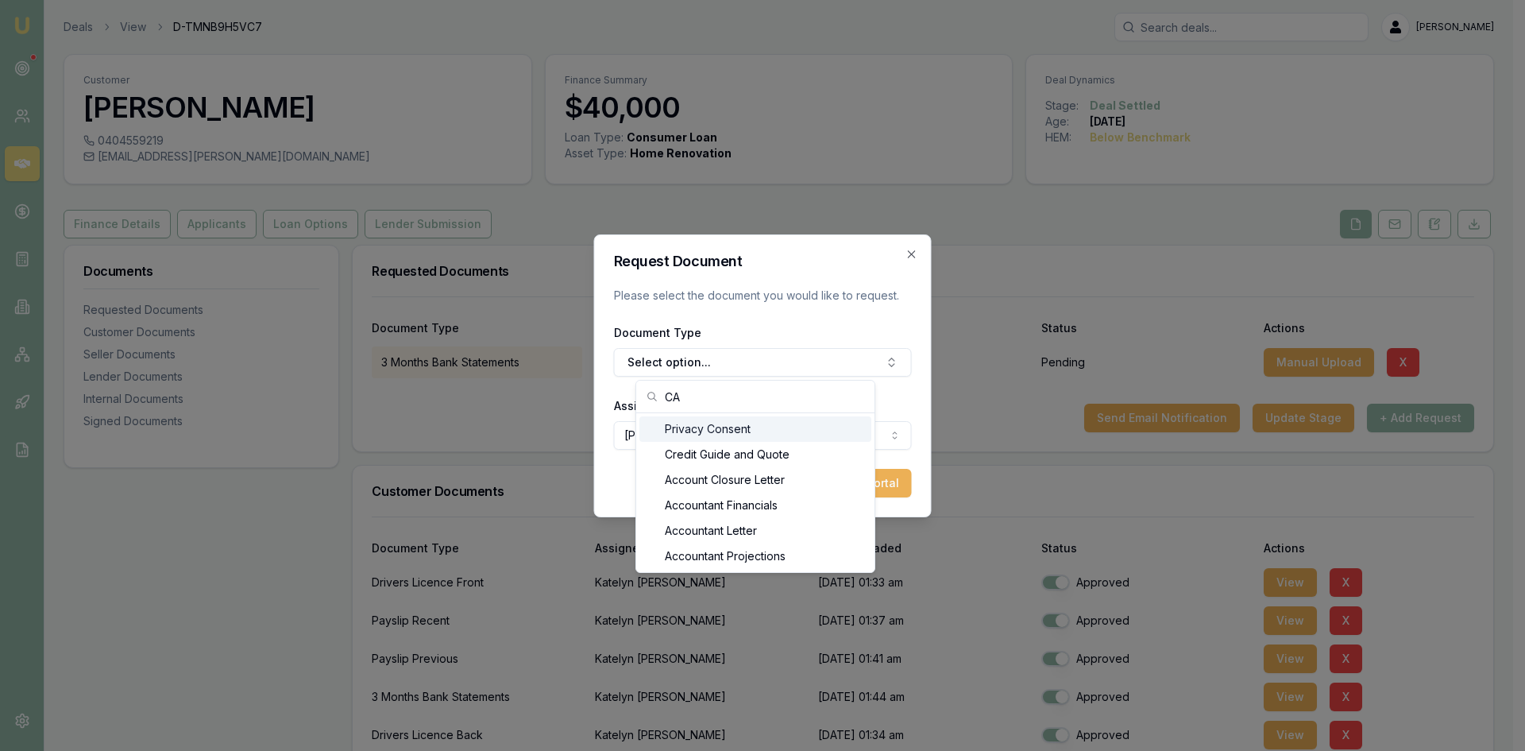
type input "C"
type input "F"
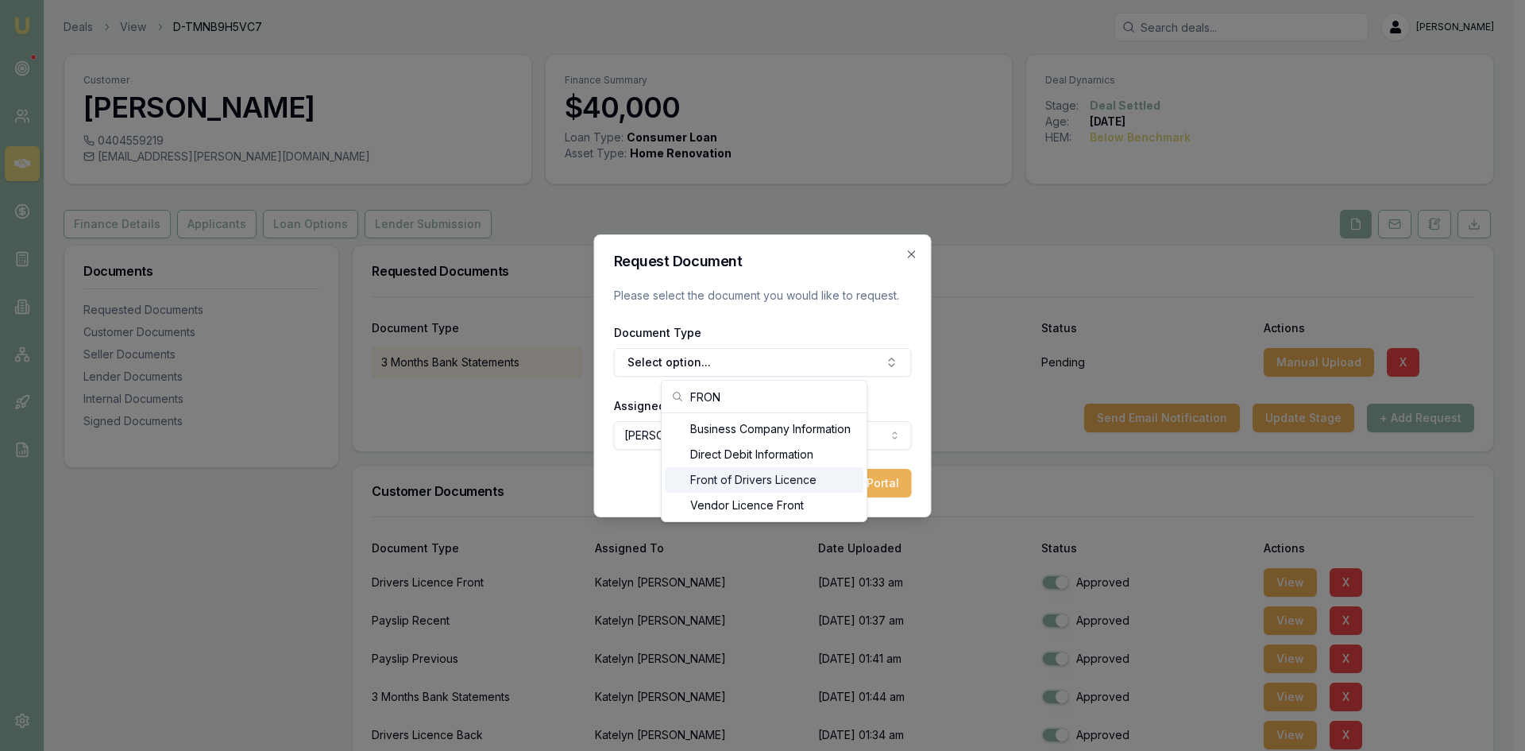
type input "FRON"
click at [717, 486] on div "Front of Drivers Licence" at bounding box center [764, 479] width 199 height 25
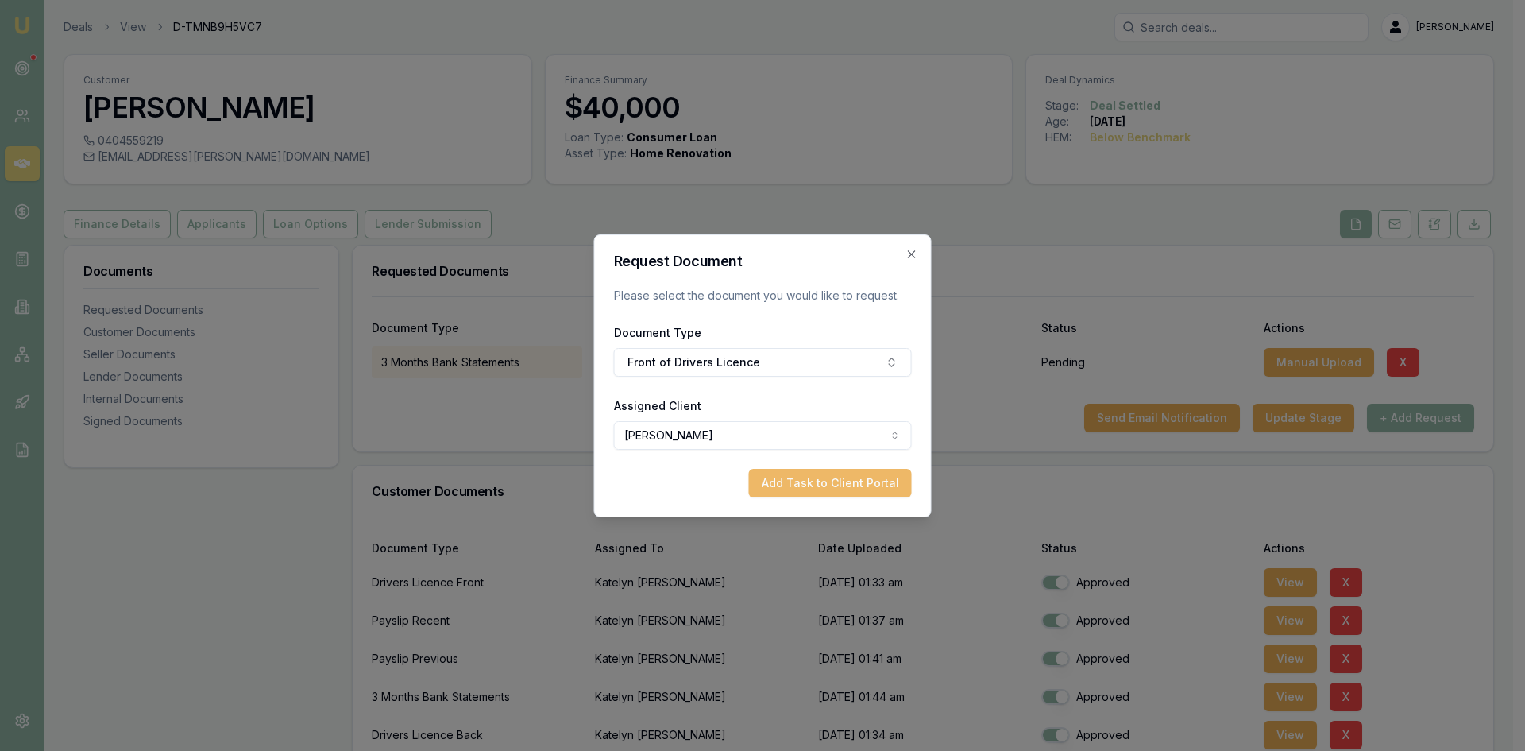
click at [820, 485] on button "Add Task to Client Portal" at bounding box center [830, 483] width 163 height 29
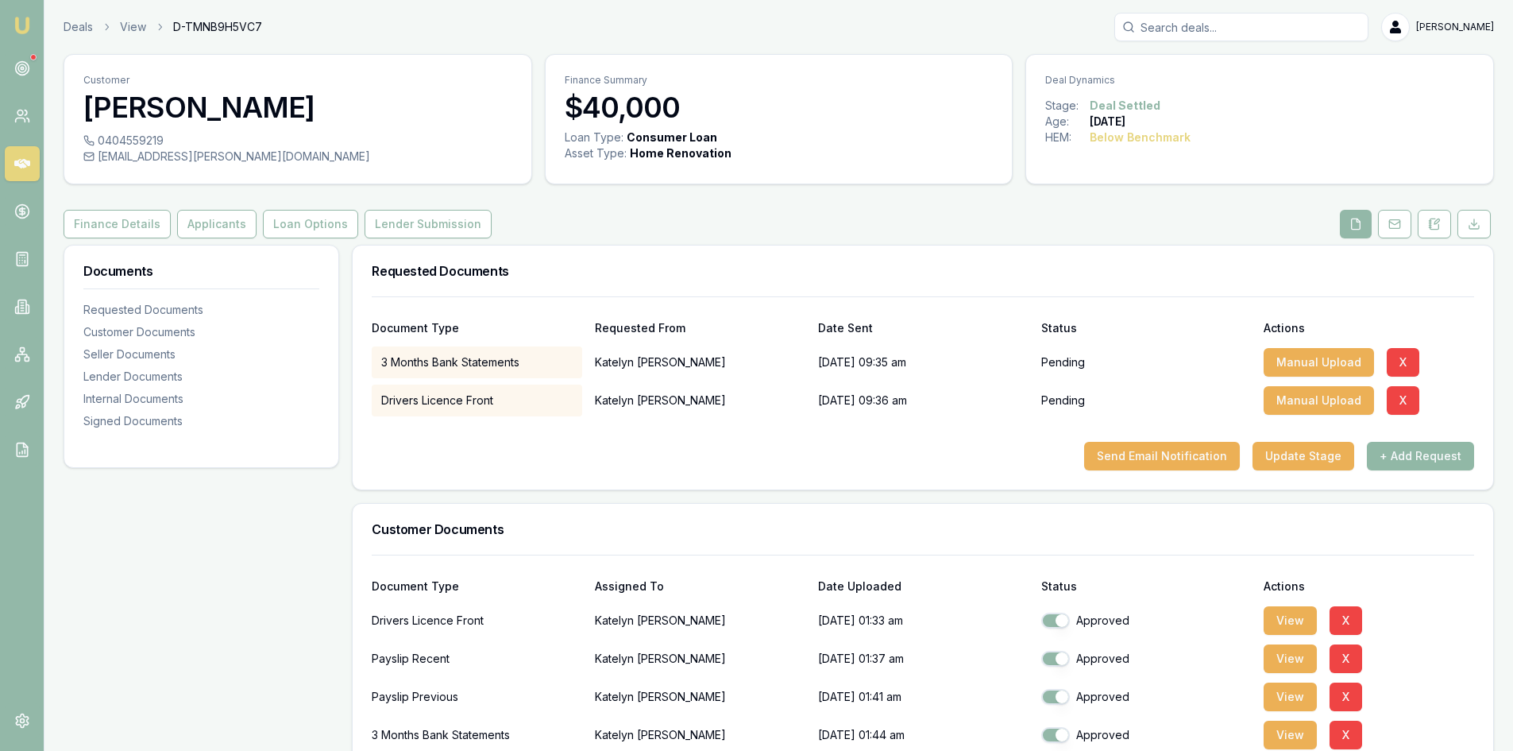
click at [1401, 459] on button "+ Add Request" at bounding box center [1420, 456] width 107 height 29
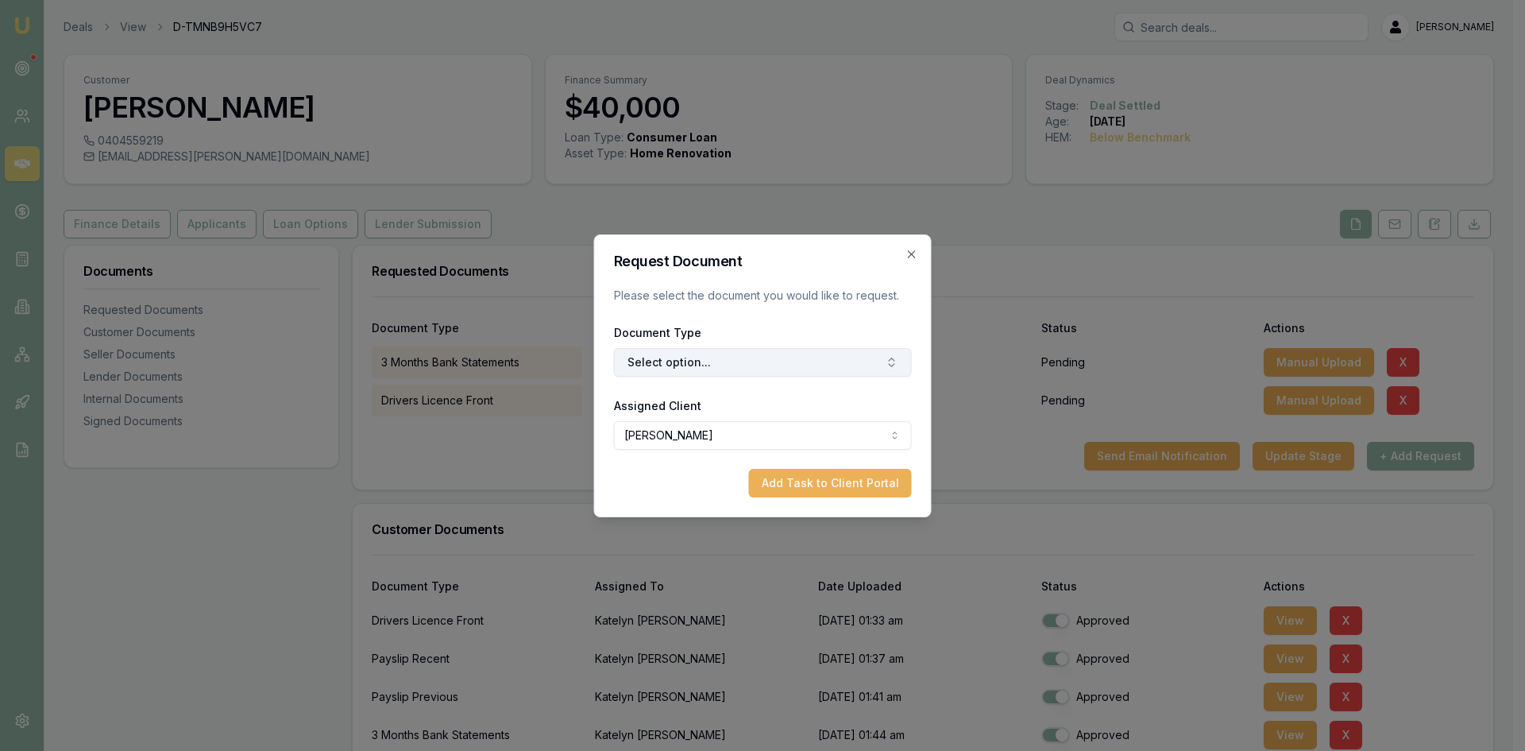
click at [687, 372] on button "Select option..." at bounding box center [763, 362] width 298 height 29
type input "BACK"
click at [706, 436] on div "Back of Drivers Licence" at bounding box center [770, 428] width 199 height 25
click at [784, 489] on button "Add Task to Client Portal" at bounding box center [830, 483] width 163 height 29
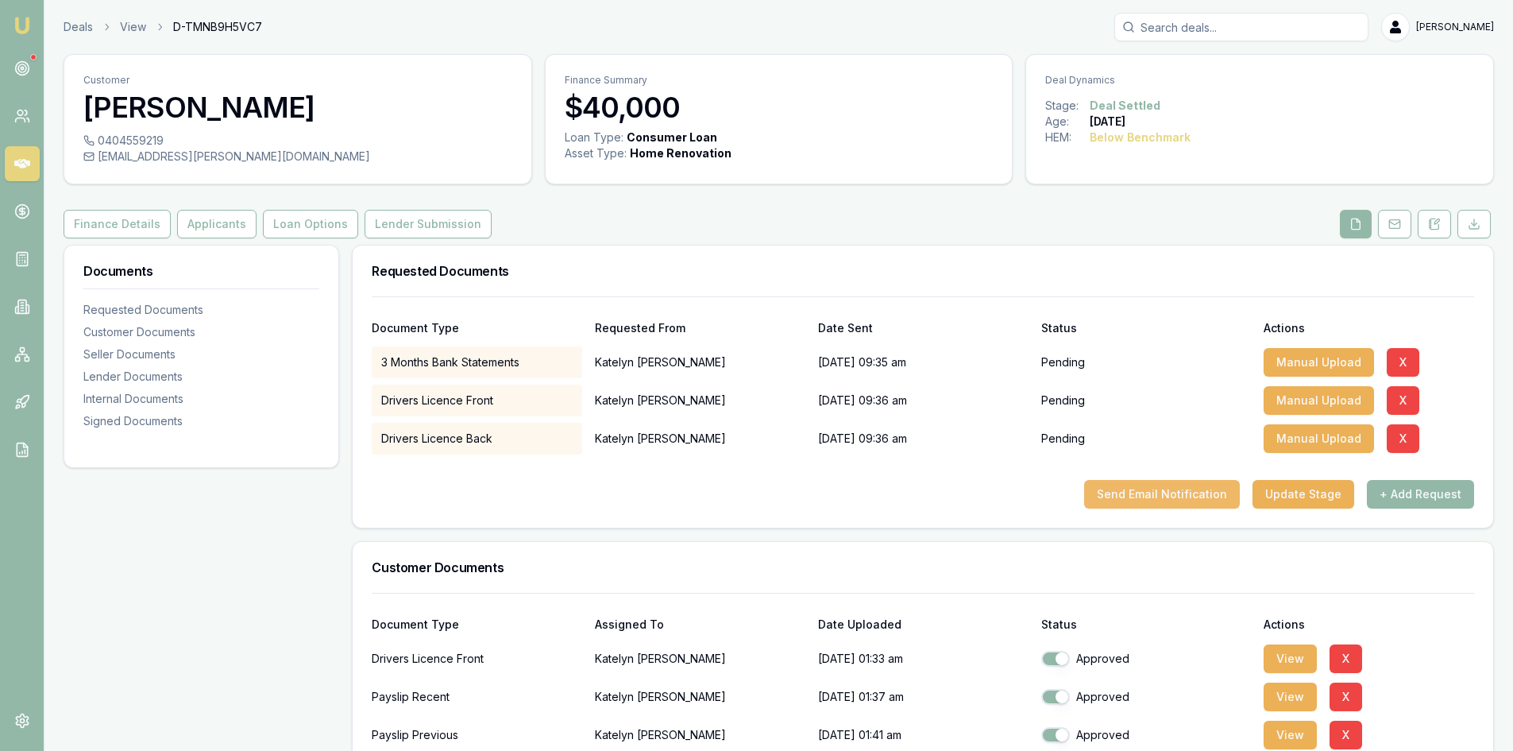
click at [1186, 499] on button "Send Email Notification" at bounding box center [1162, 494] width 156 height 29
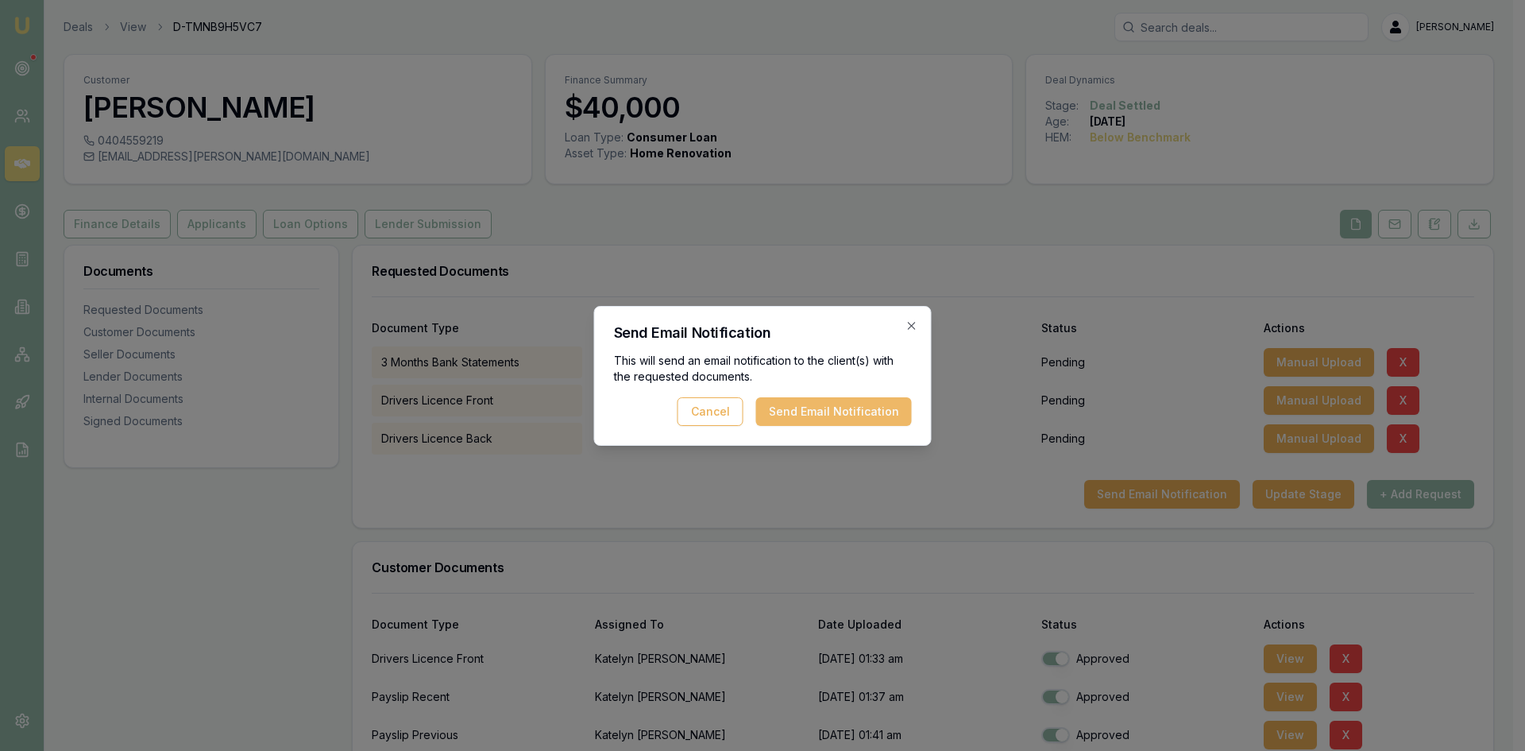
click at [799, 416] on button "Send Email Notification" at bounding box center [834, 411] width 156 height 29
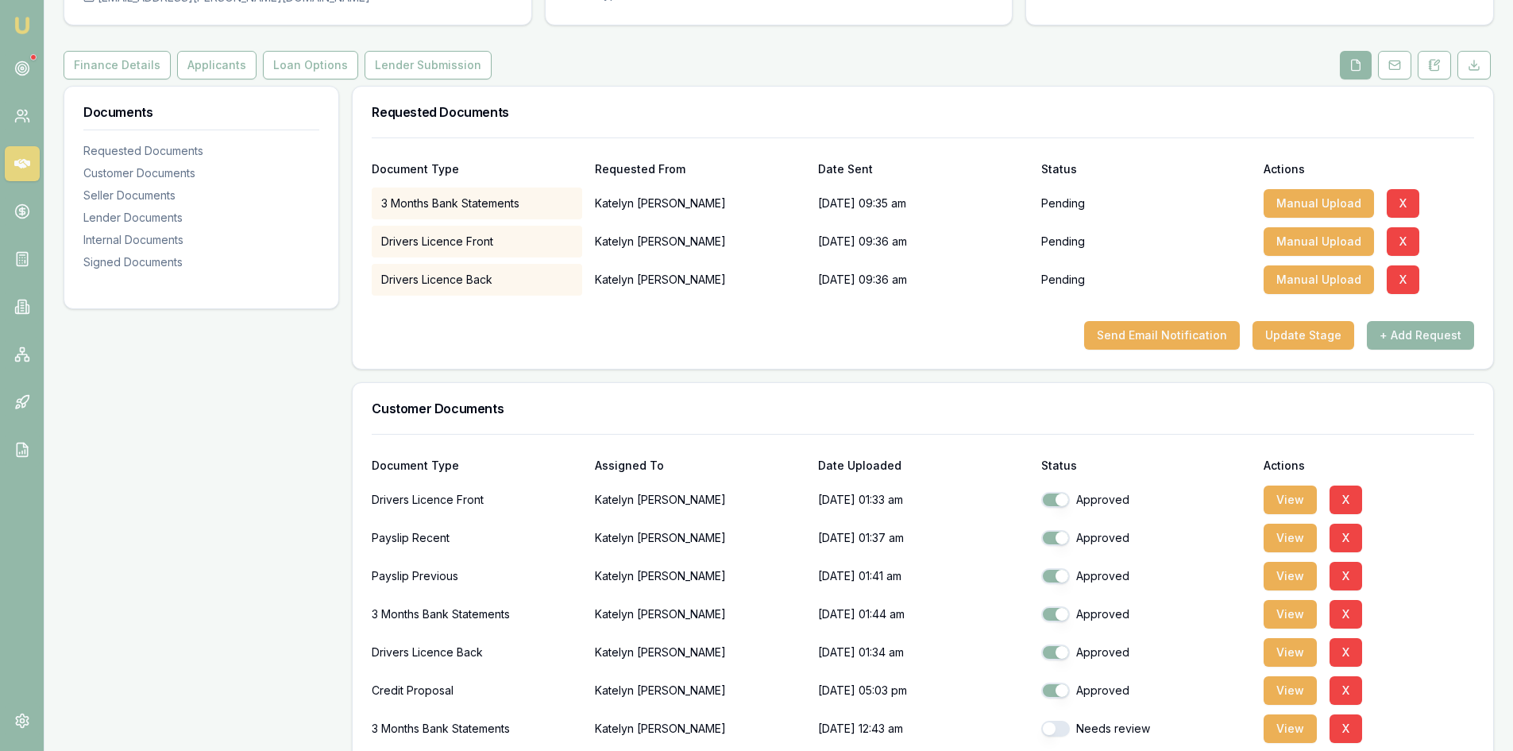
scroll to position [397, 0]
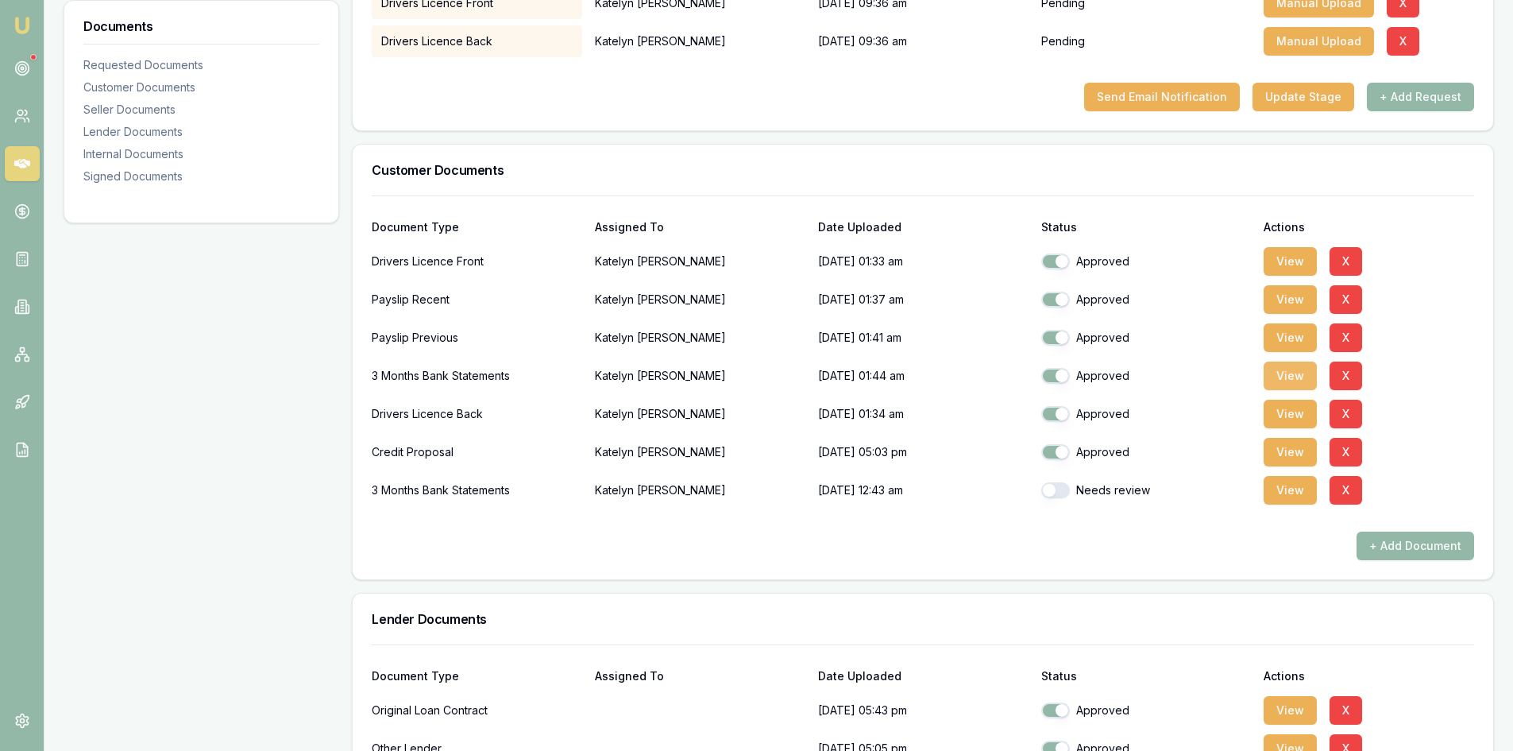
click at [1281, 378] on button "View" at bounding box center [1290, 375] width 53 height 29
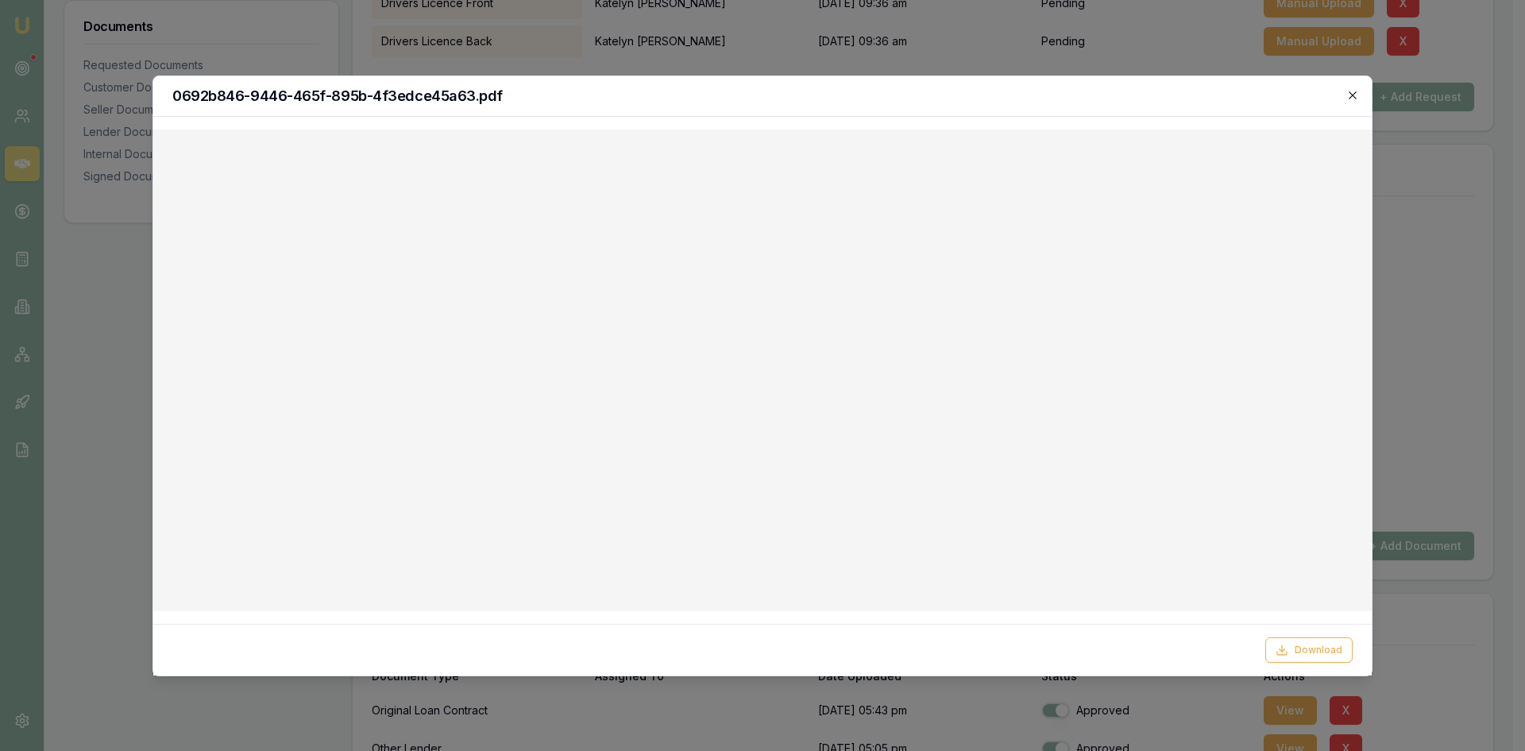
click at [1353, 89] on icon "button" at bounding box center [1352, 95] width 13 height 13
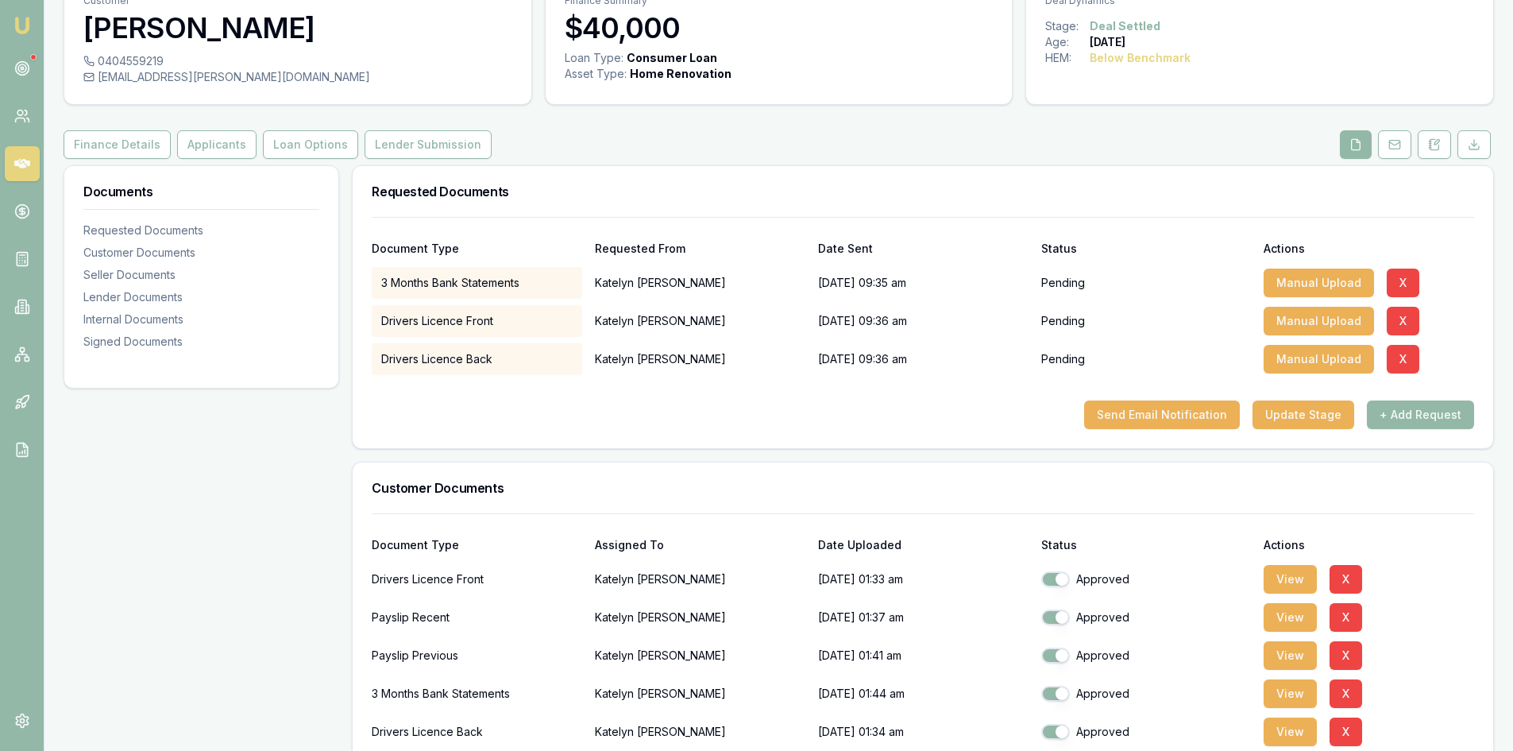
scroll to position [0, 0]
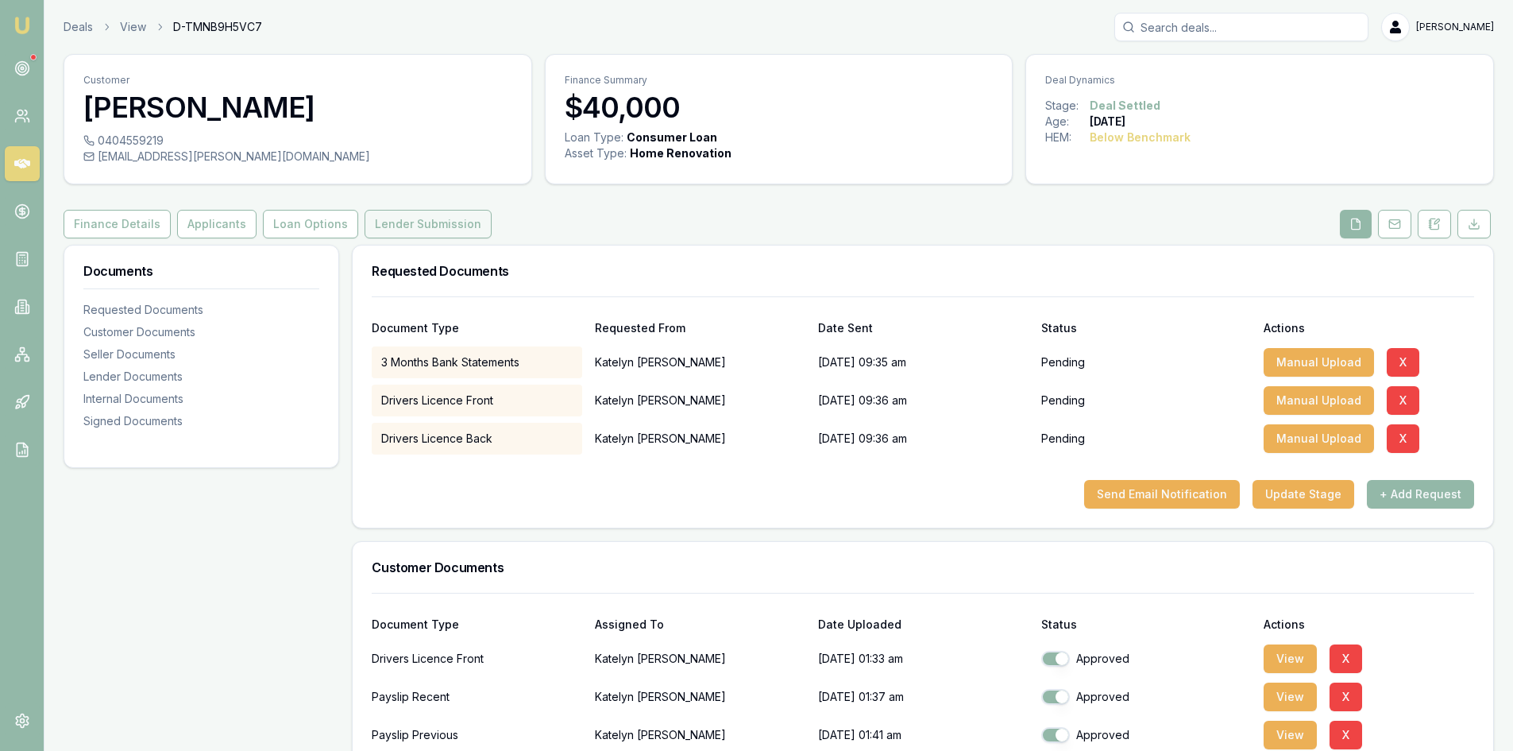
click at [406, 230] on button "Lender Submission" at bounding box center [428, 224] width 127 height 29
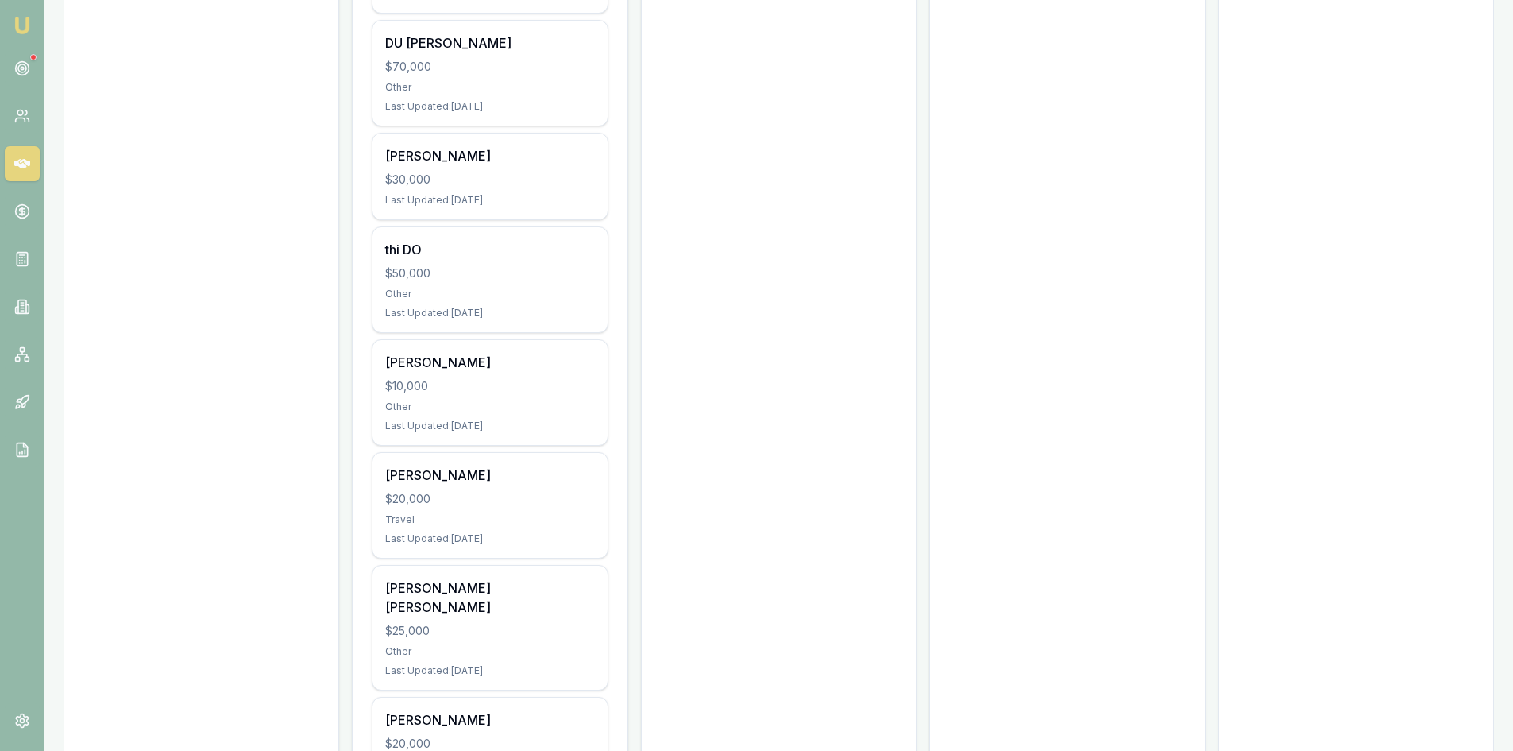
scroll to position [2065, 0]
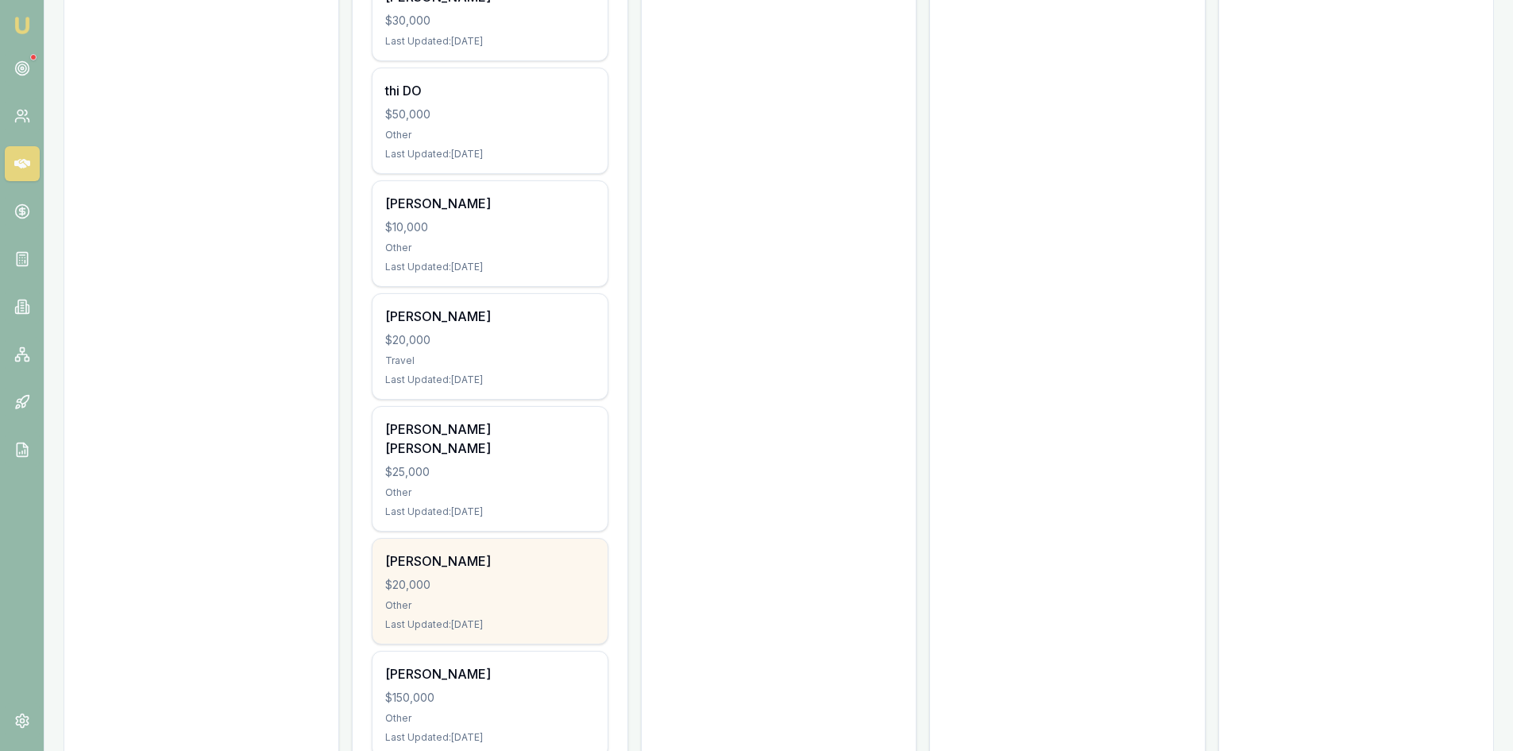
click at [450, 599] on div "Other" at bounding box center [489, 605] width 209 height 13
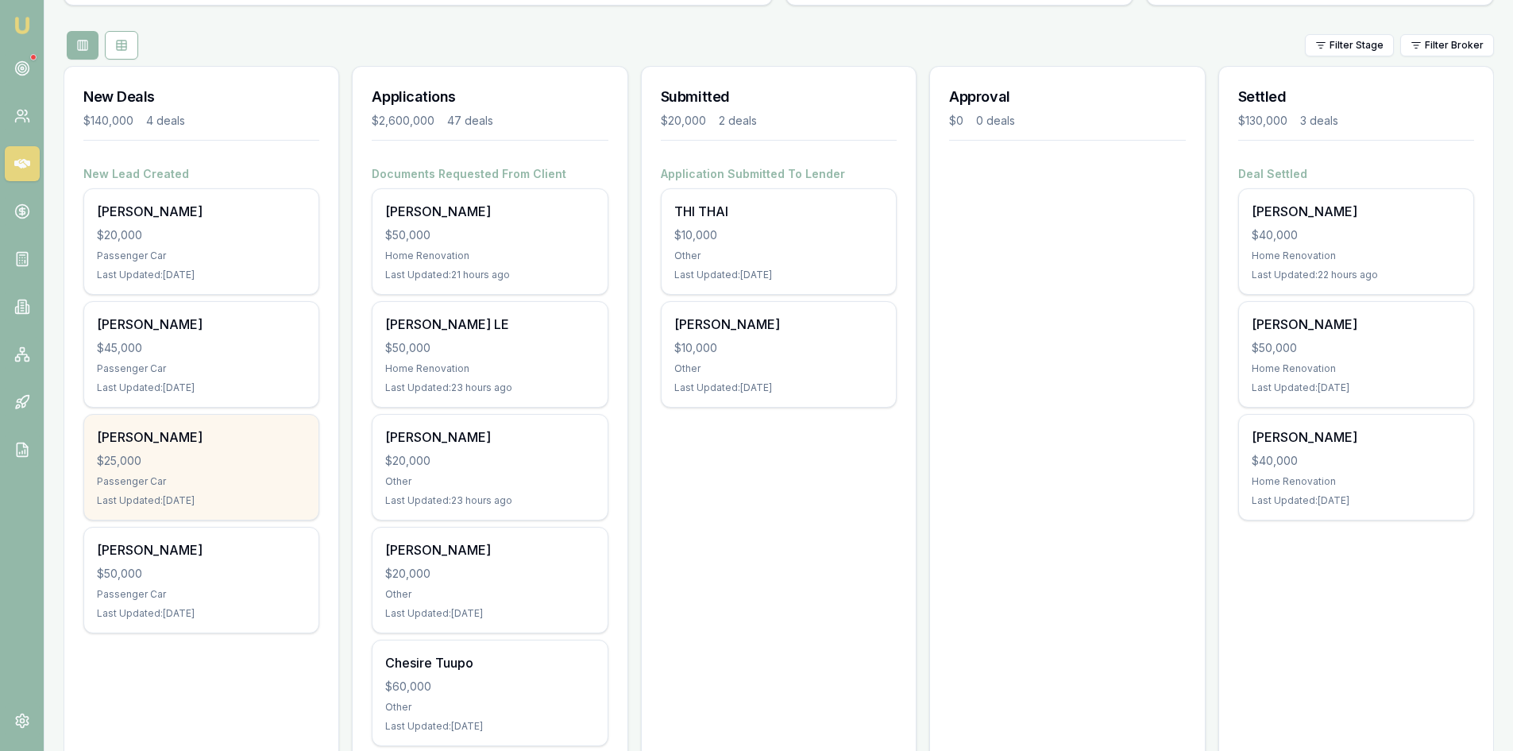
scroll to position [79, 0]
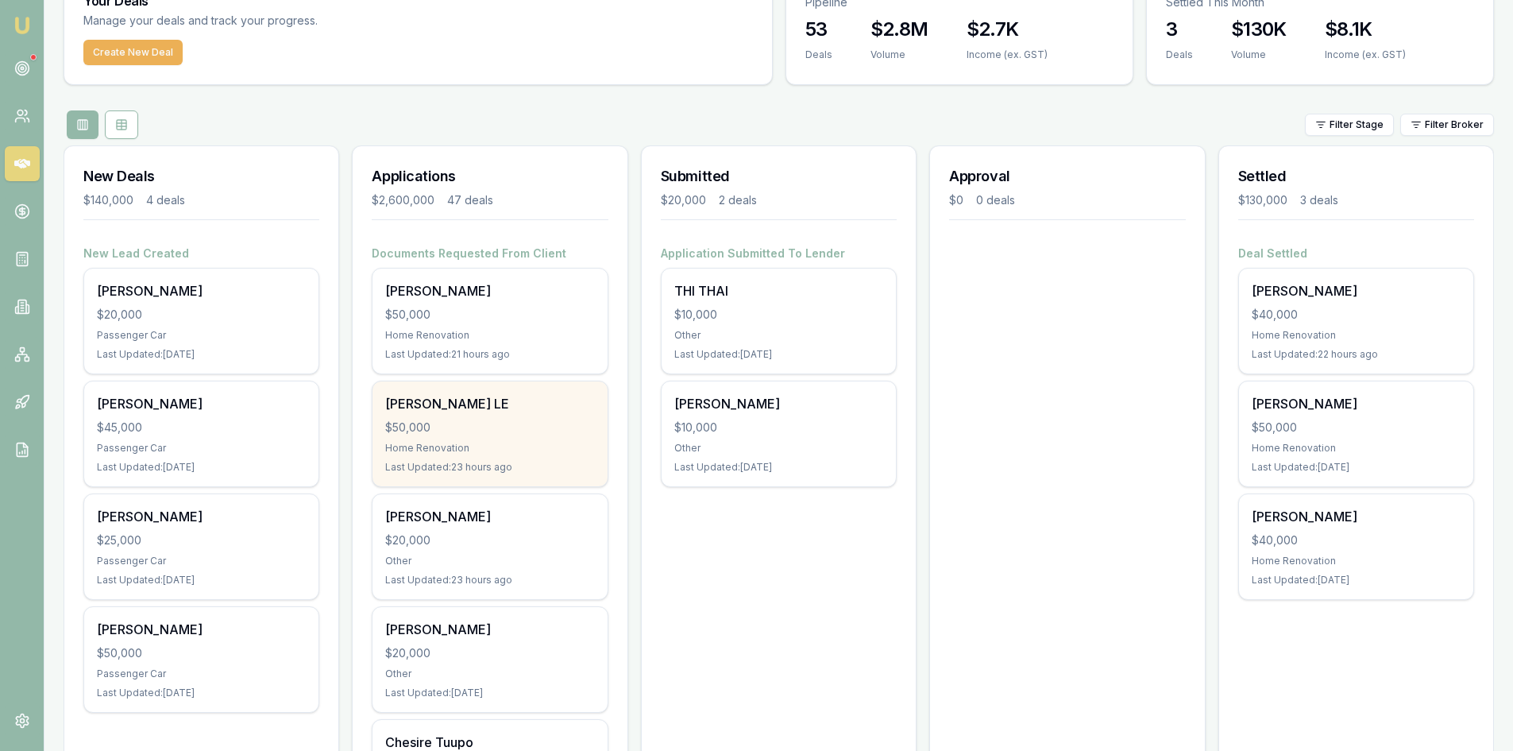
click at [424, 434] on div "$50,000" at bounding box center [489, 427] width 209 height 16
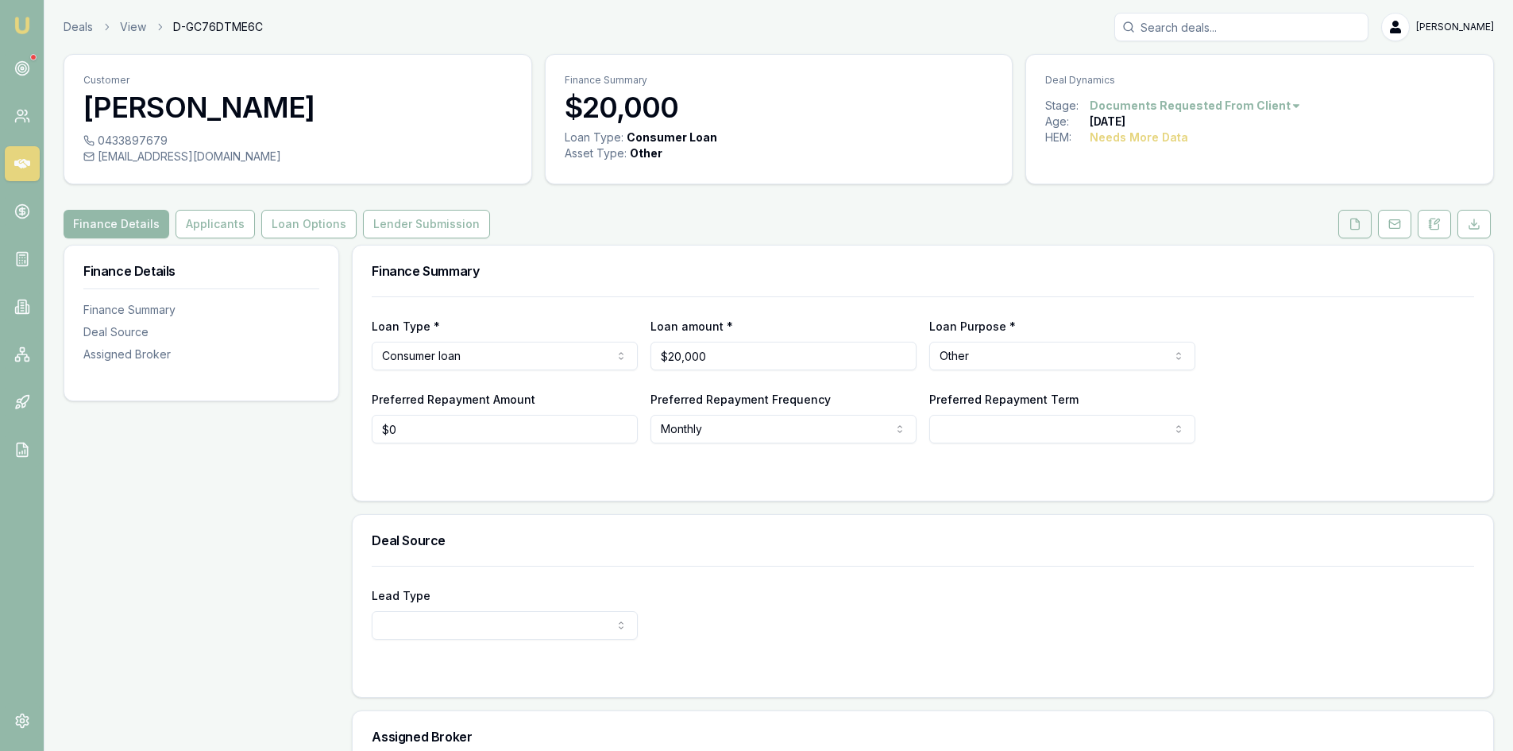
click at [1358, 228] on icon at bounding box center [1355, 224] width 13 height 13
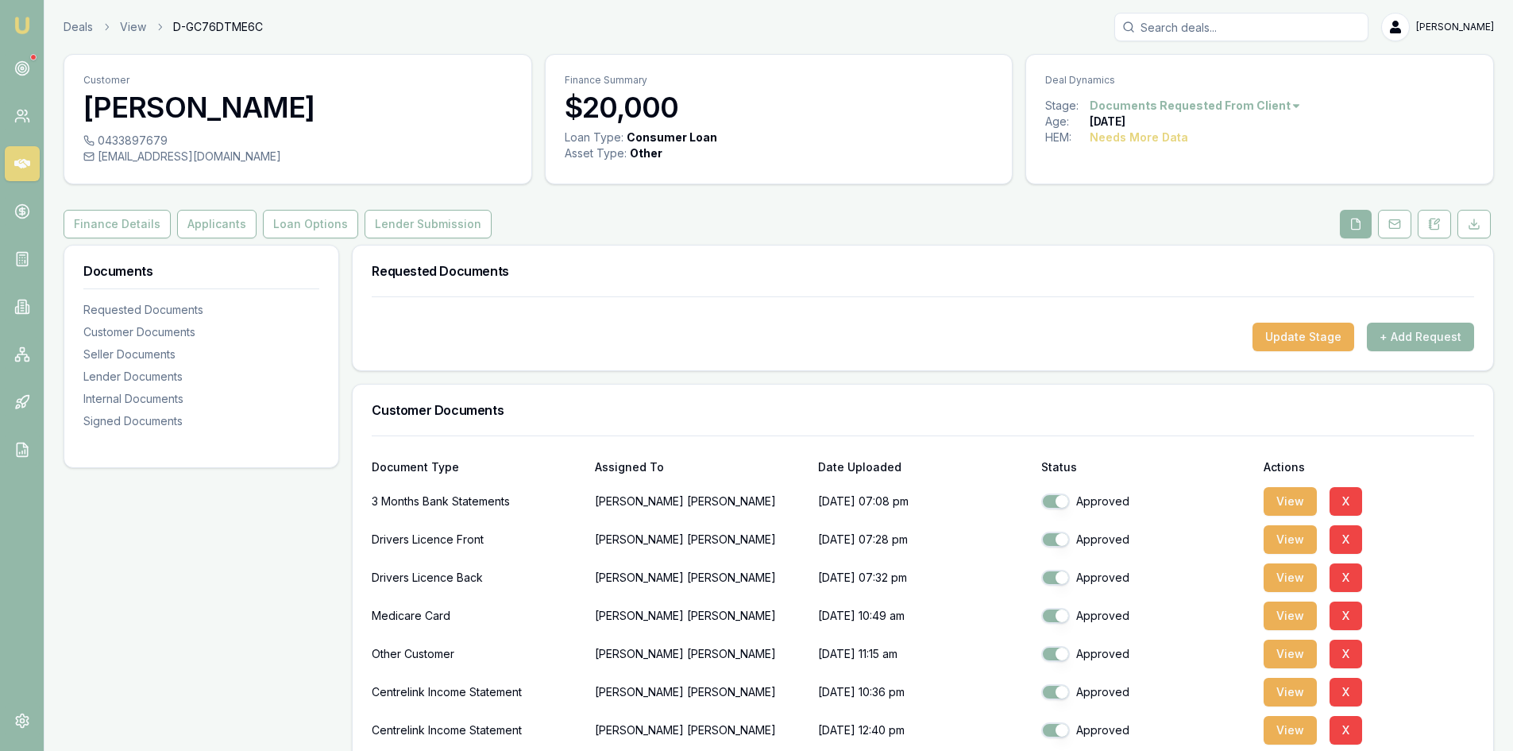
scroll to position [79, 0]
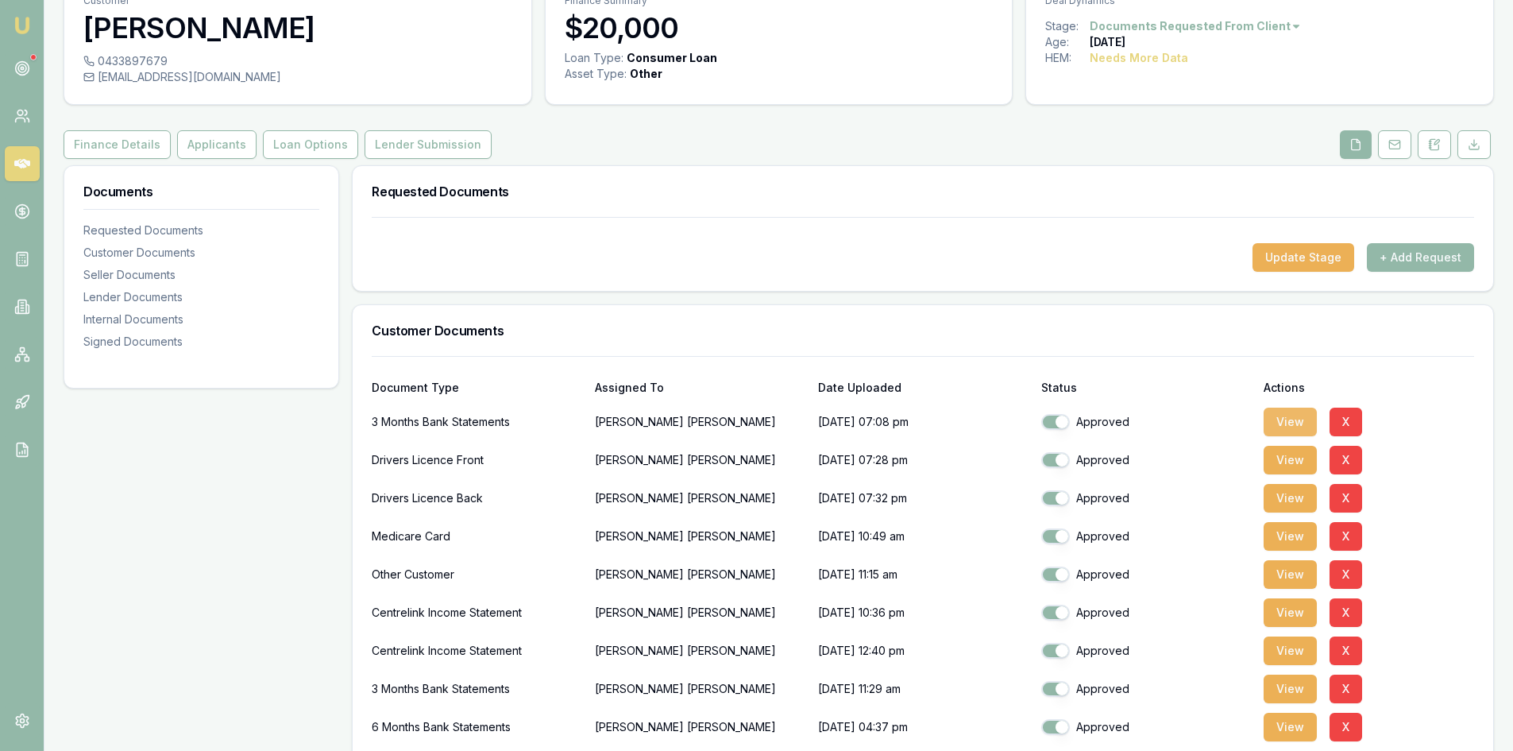
click at [1280, 432] on button "View" at bounding box center [1290, 421] width 53 height 29
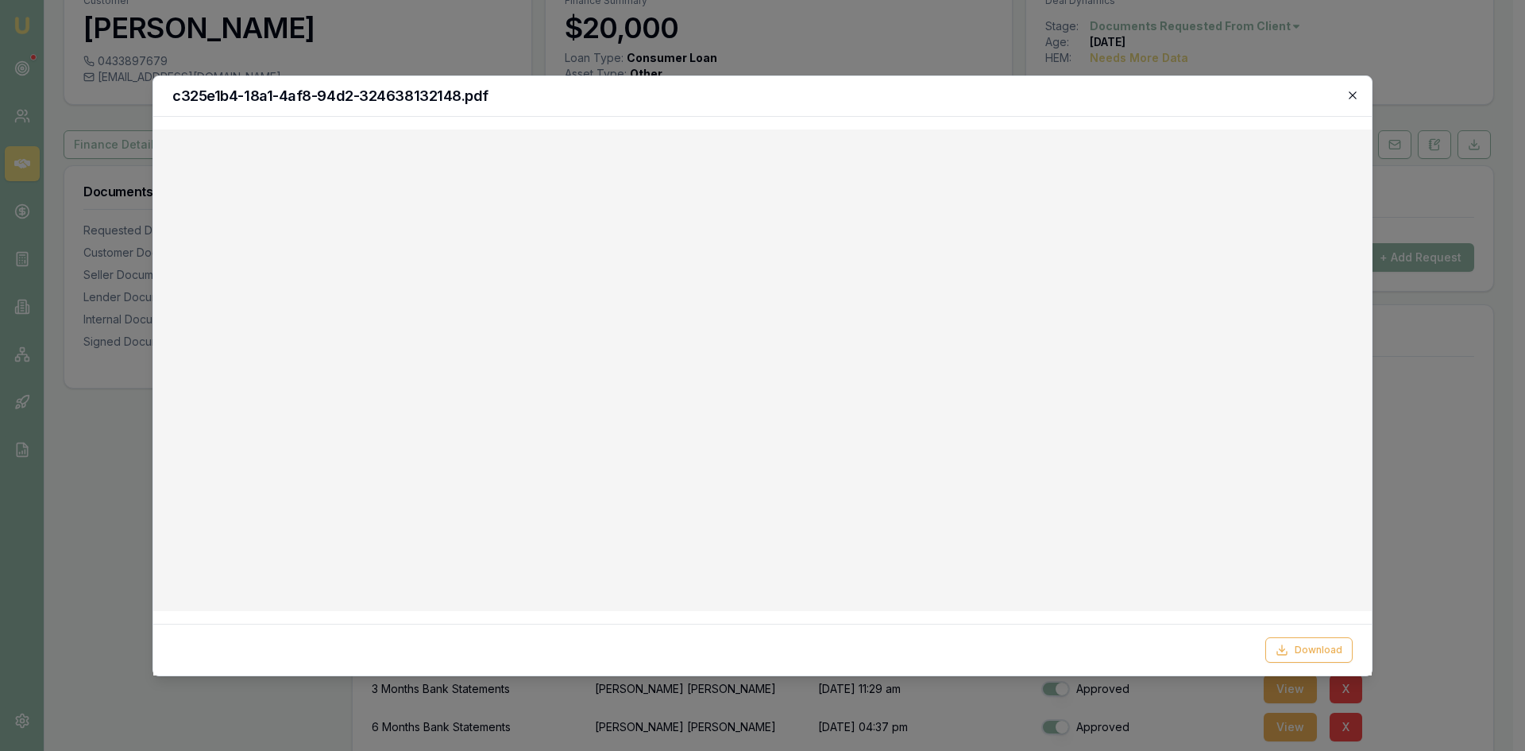
click at [1349, 96] on icon "button" at bounding box center [1352, 95] width 13 height 13
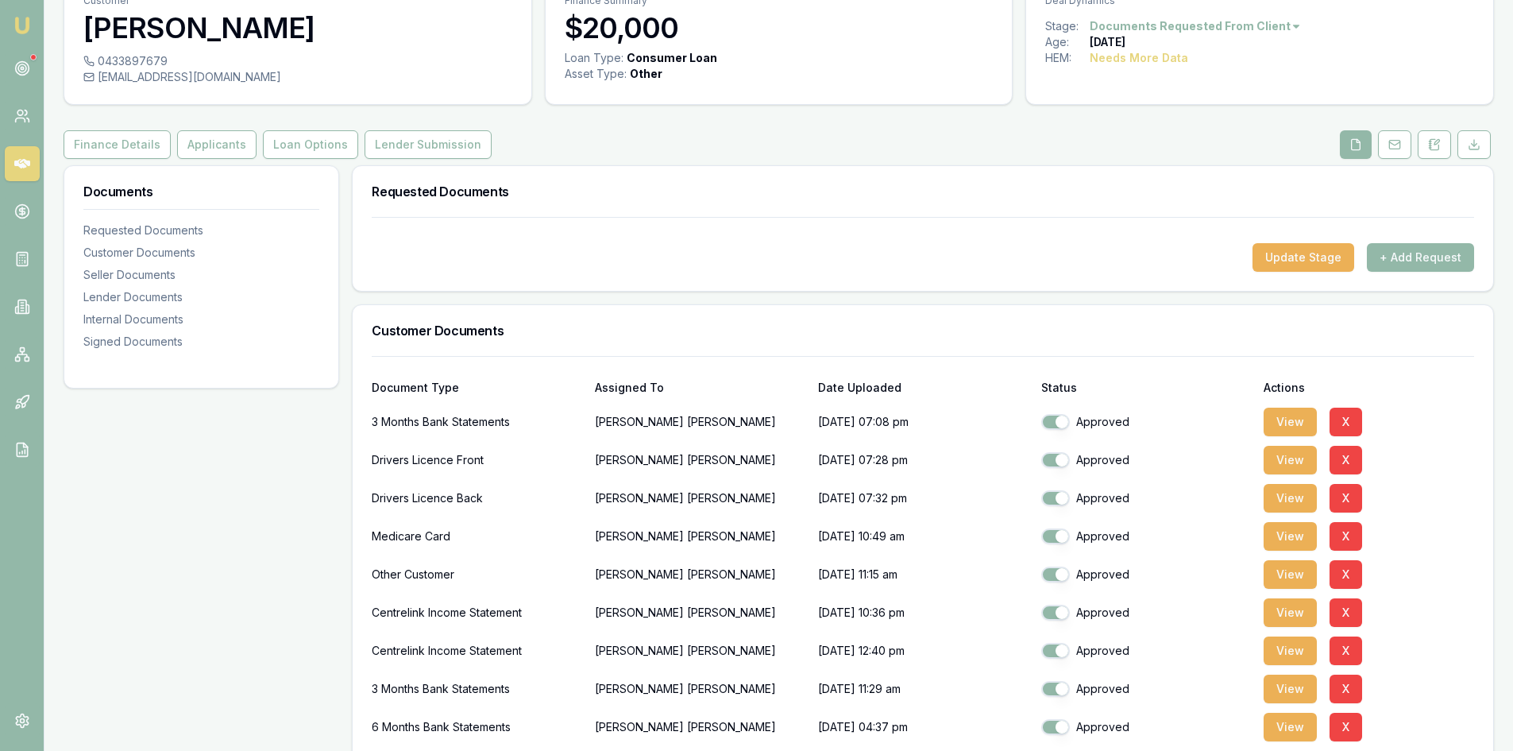
scroll to position [0, 0]
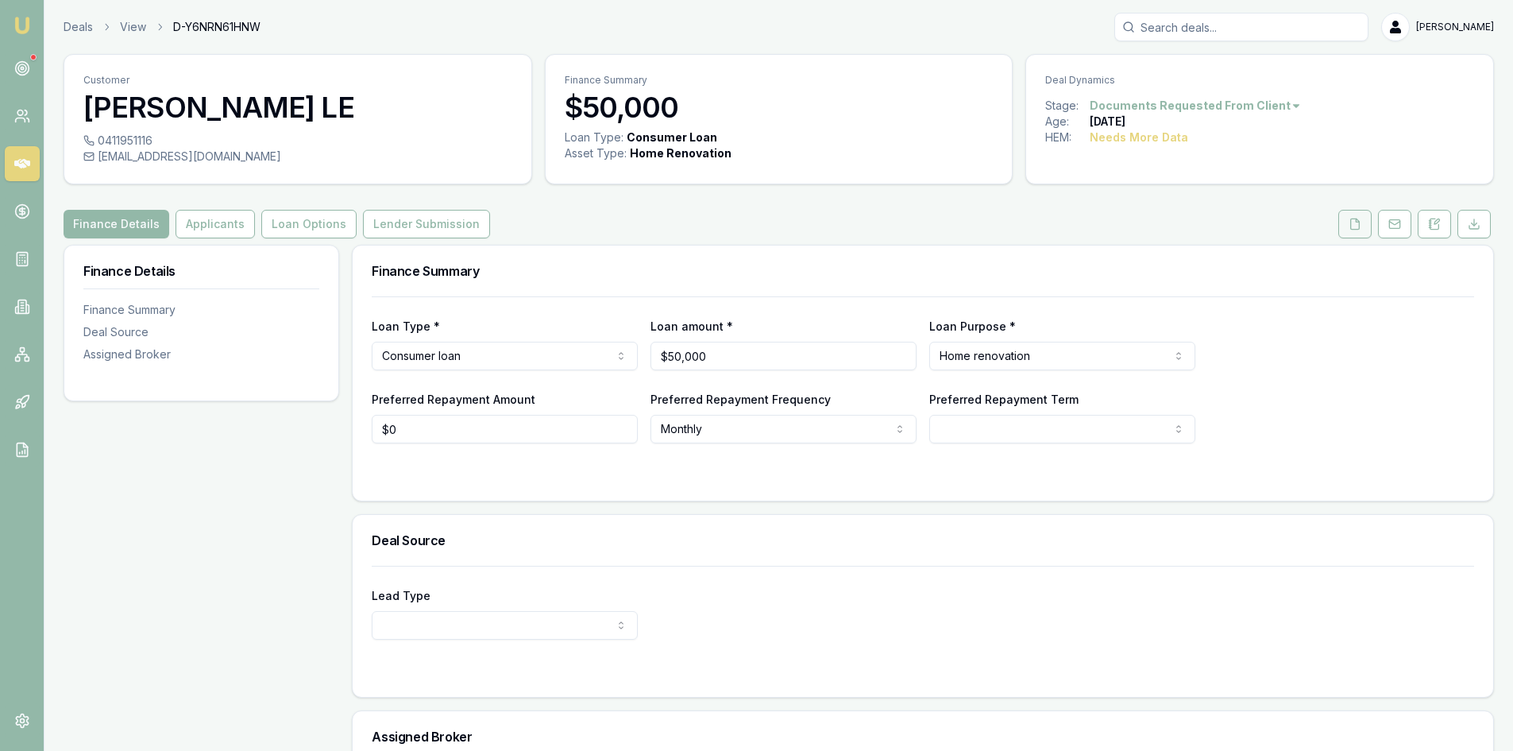
click at [1351, 228] on icon at bounding box center [1355, 223] width 9 height 10
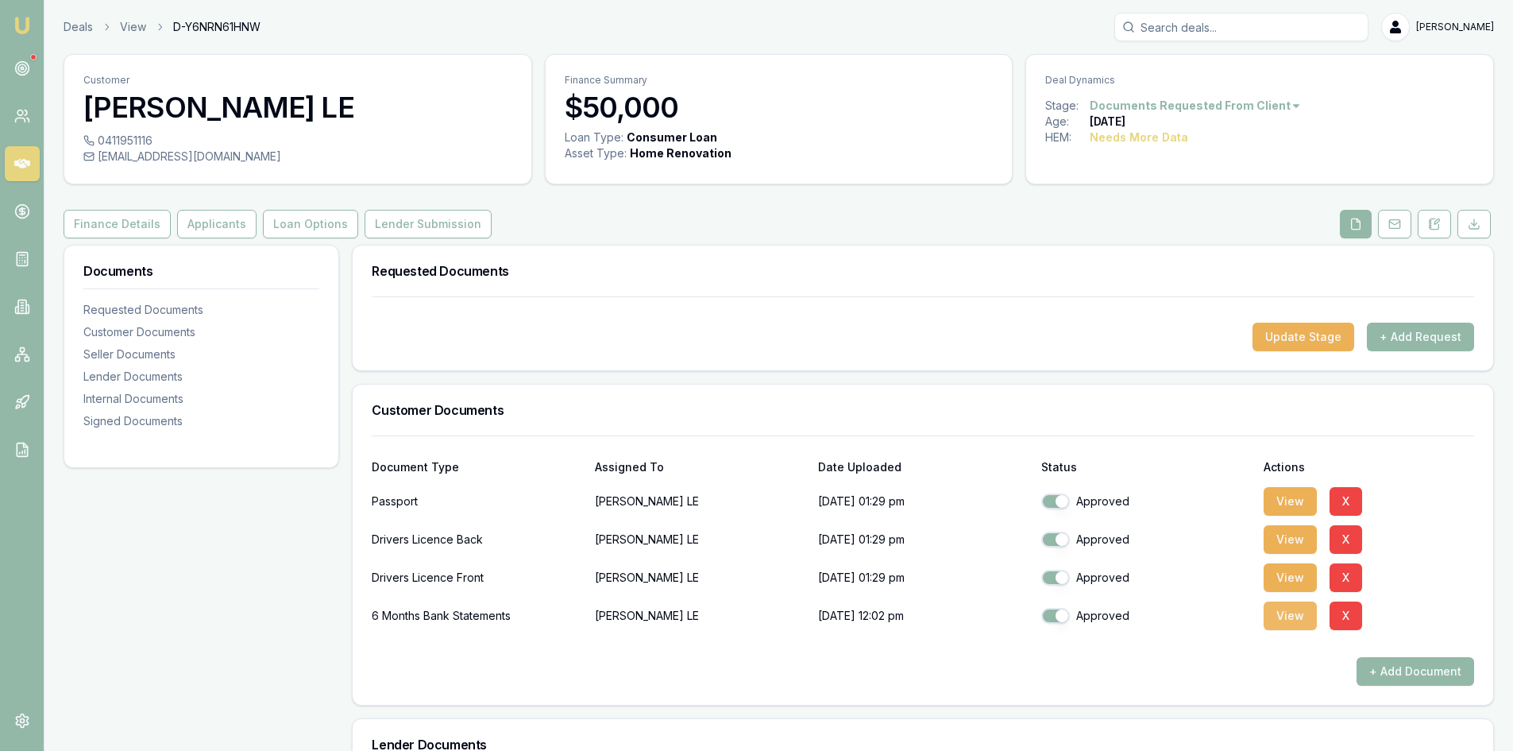
click at [1276, 617] on button "View" at bounding box center [1290, 615] width 53 height 29
